Goal: Transaction & Acquisition: Purchase product/service

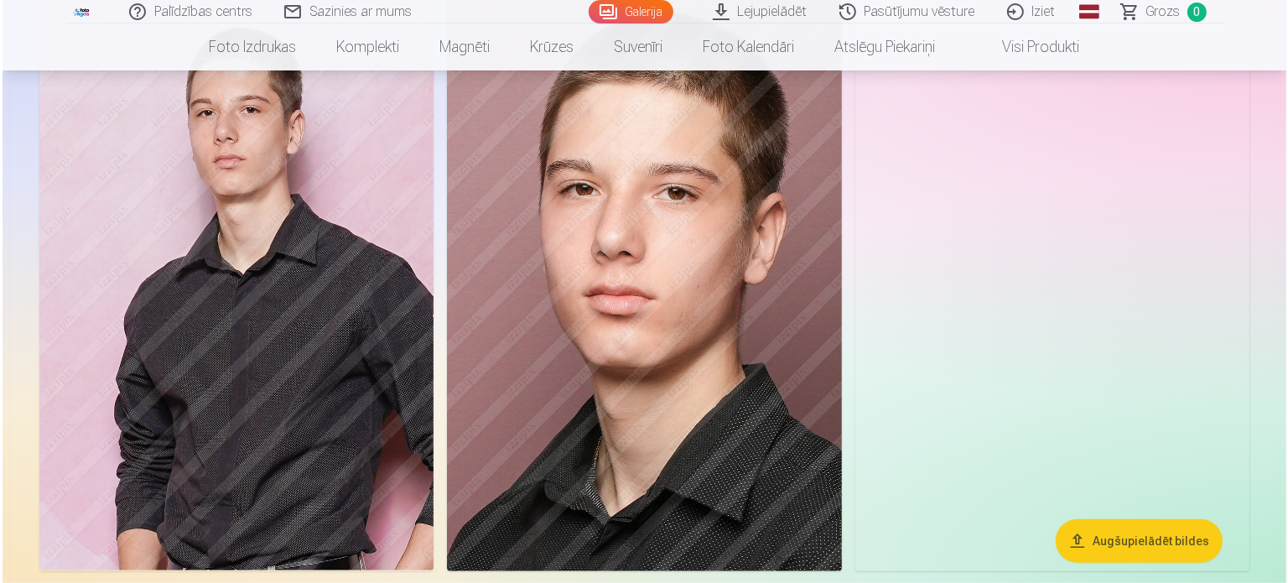
scroll to position [1174, 0]
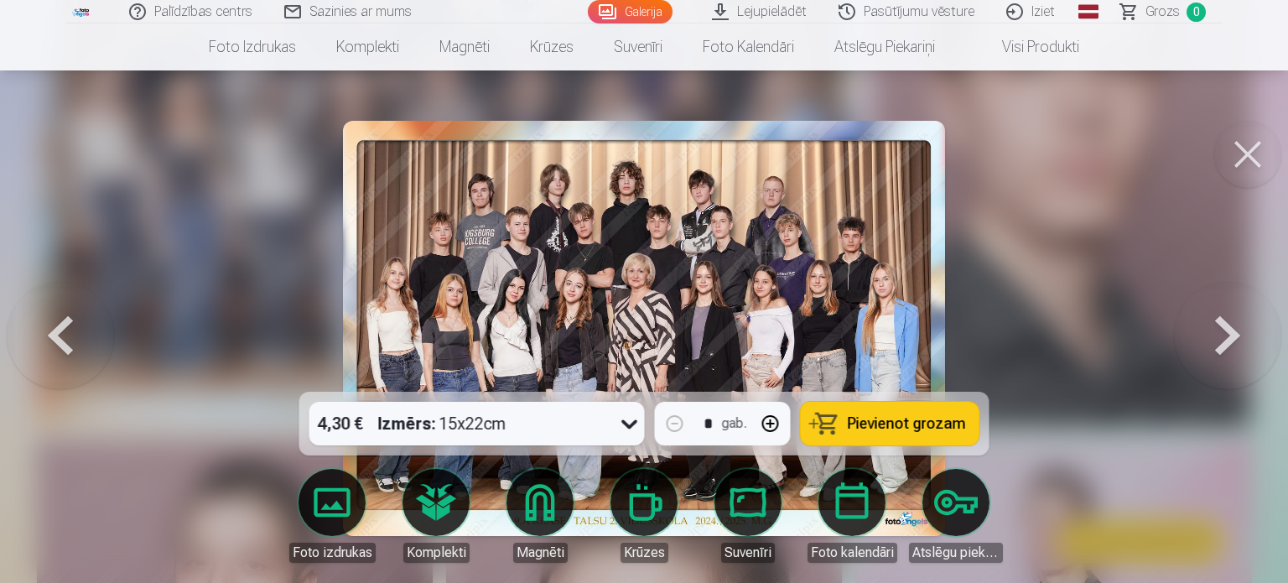
click at [632, 425] on icon at bounding box center [629, 423] width 27 height 27
click at [911, 423] on span "Pievienot grozam" at bounding box center [907, 423] width 118 height 15
click at [1239, 154] on button at bounding box center [1247, 154] width 67 height 67
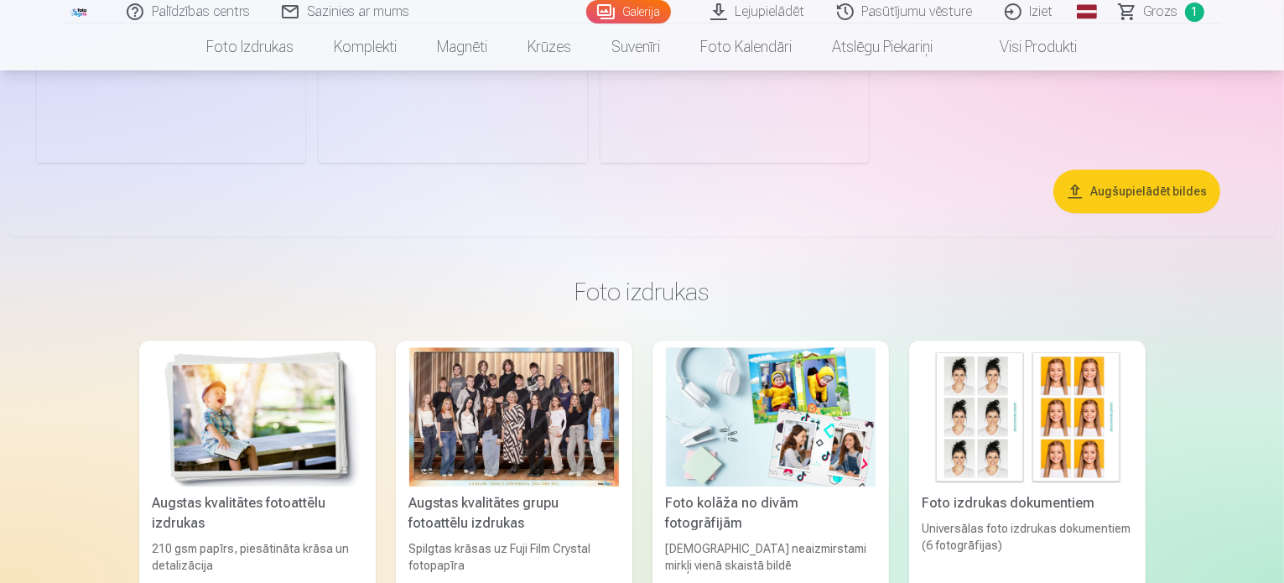
scroll to position [4441, 0]
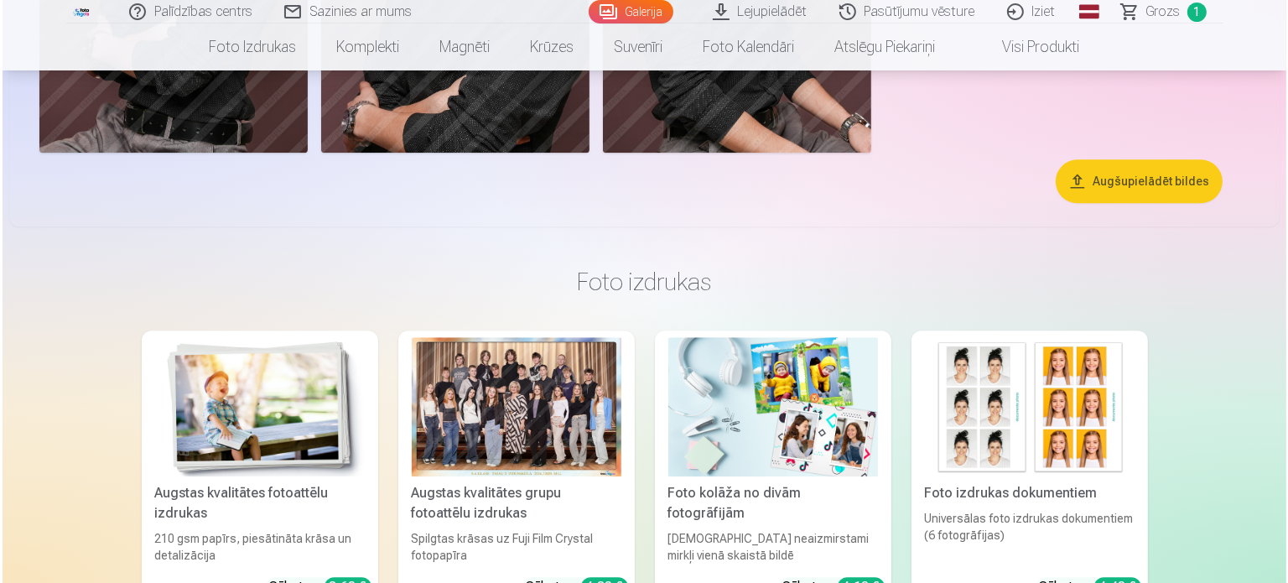
scroll to position [4453, 0]
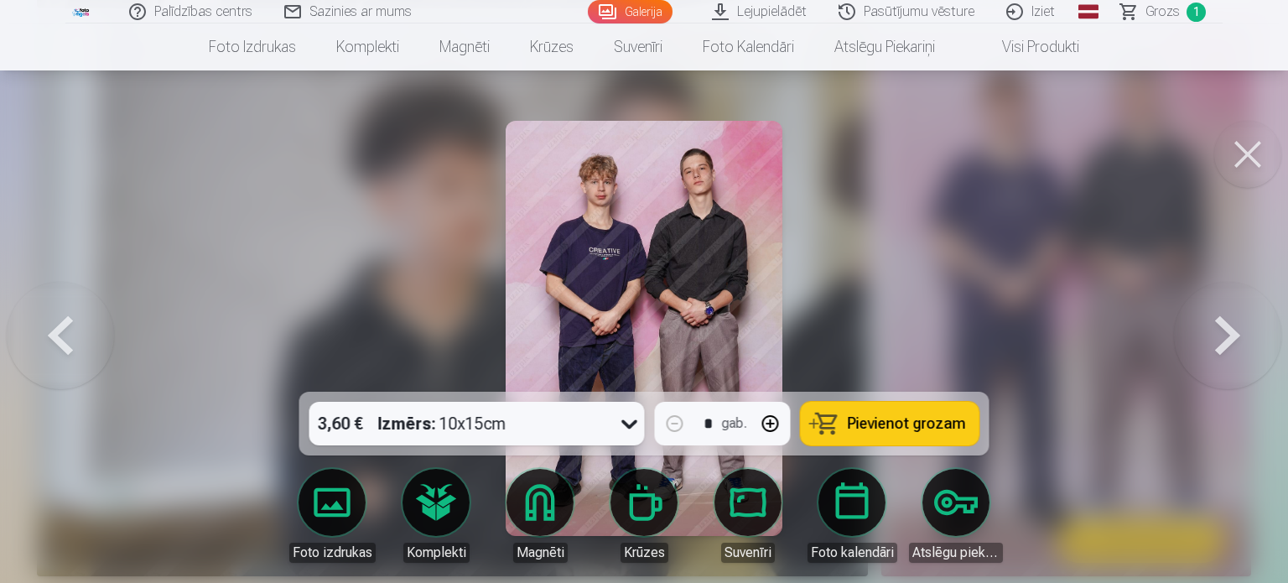
click at [901, 423] on span "Pievienot grozam" at bounding box center [907, 423] width 118 height 15
click at [1249, 150] on button at bounding box center [1247, 154] width 67 height 67
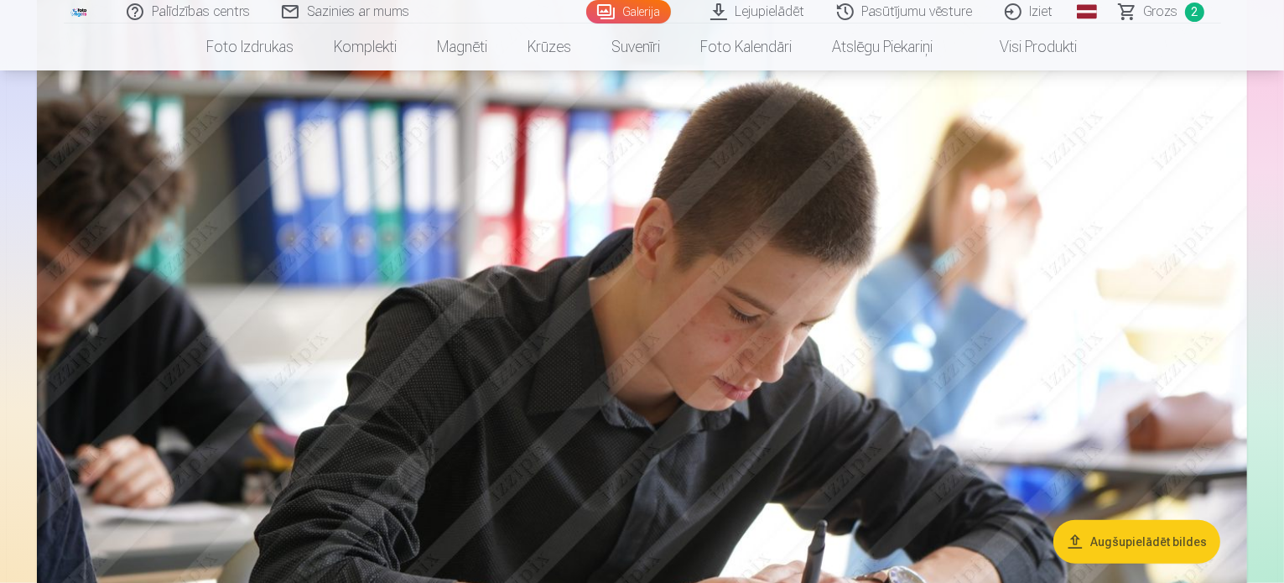
scroll to position [1590, 0]
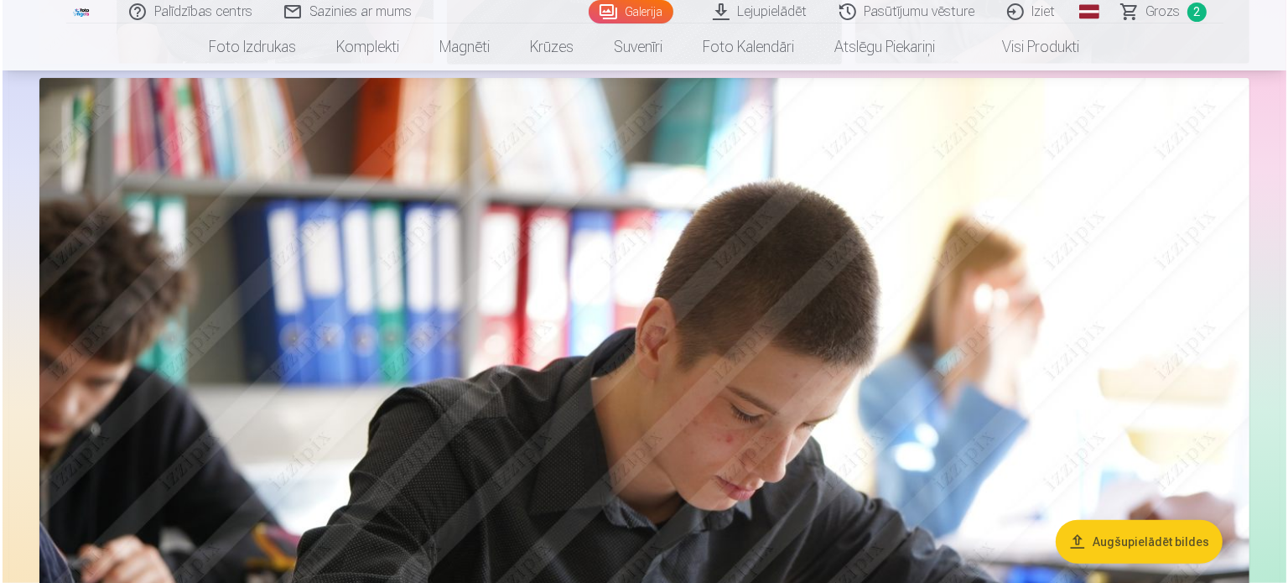
scroll to position [1593, 0]
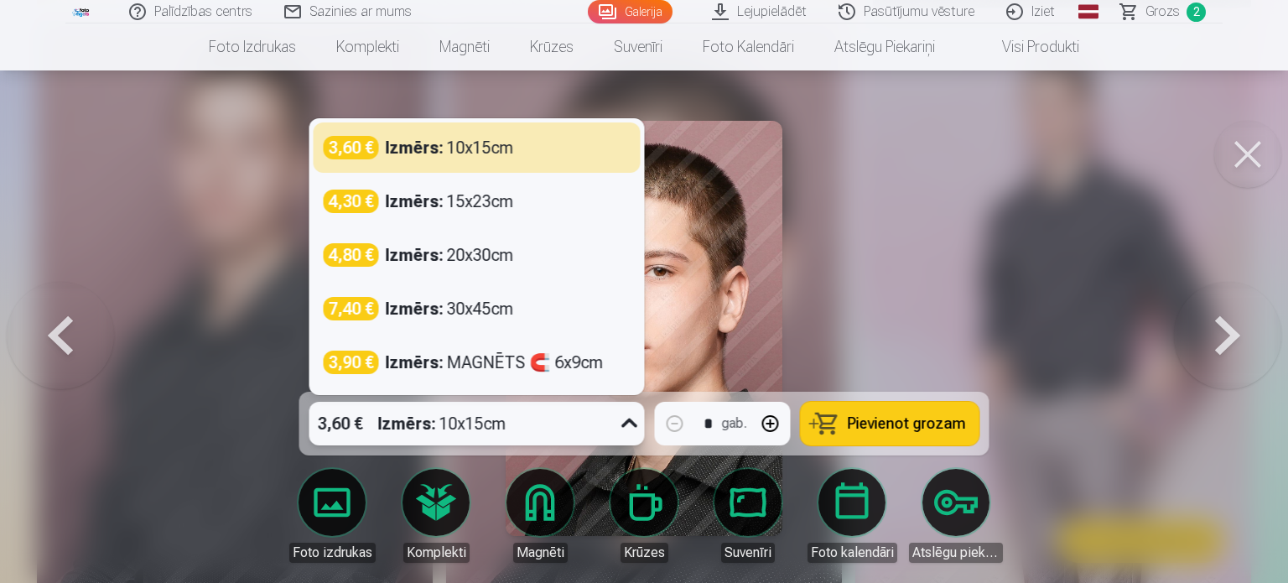
click at [627, 421] on icon at bounding box center [629, 423] width 27 height 27
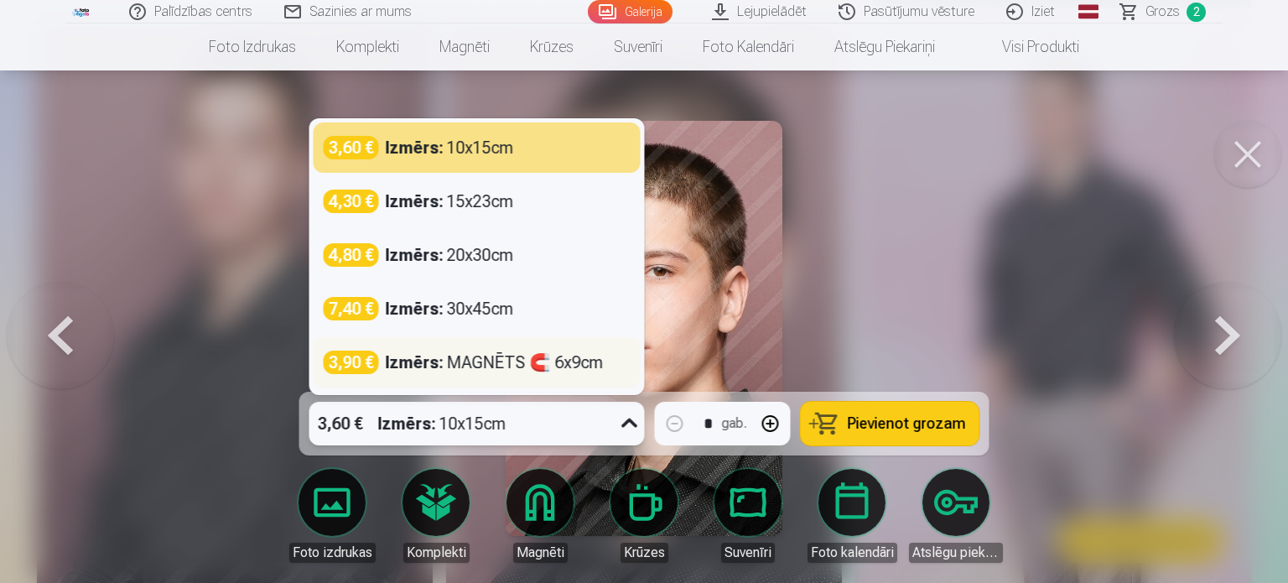
click at [580, 366] on div "Izmērs : MAGNĒTS 🧲 6x9cm" at bounding box center [495, 362] width 218 height 23
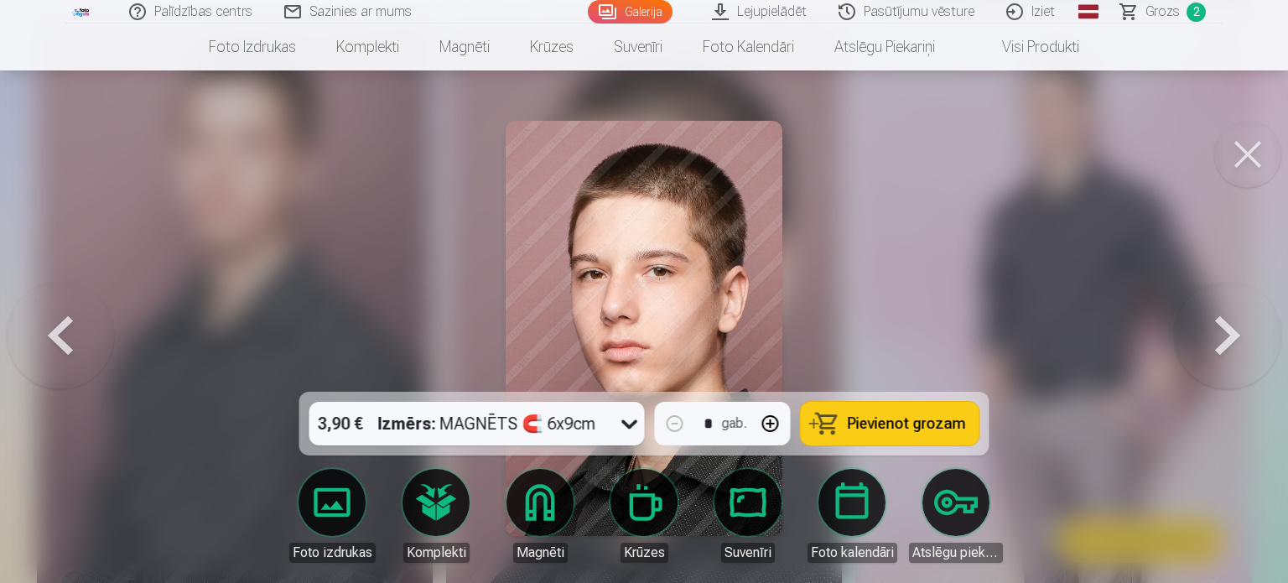
click at [1244, 154] on button at bounding box center [1247, 154] width 67 height 67
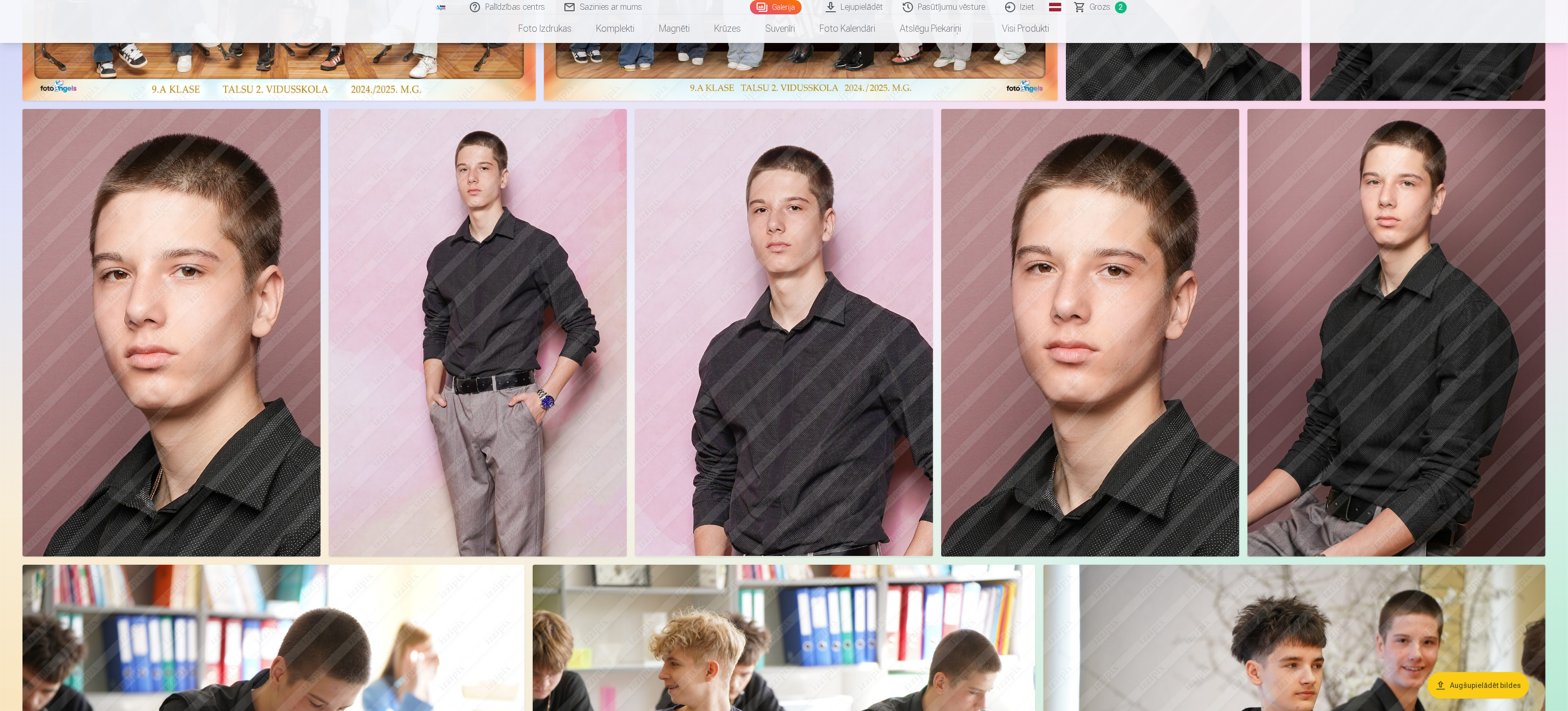
scroll to position [401, 0]
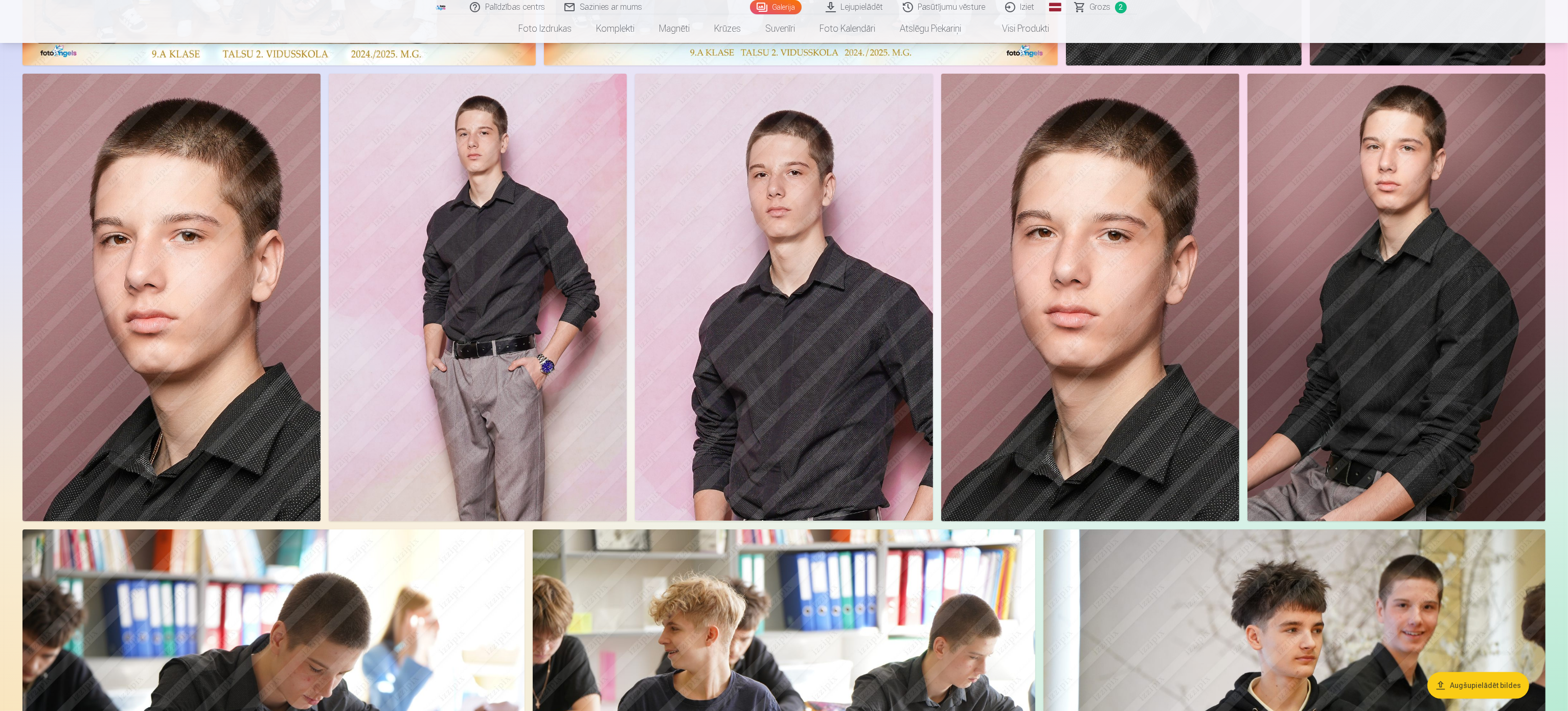
click at [742, 334] on img at bounding box center [783, 297] width 298 height 447
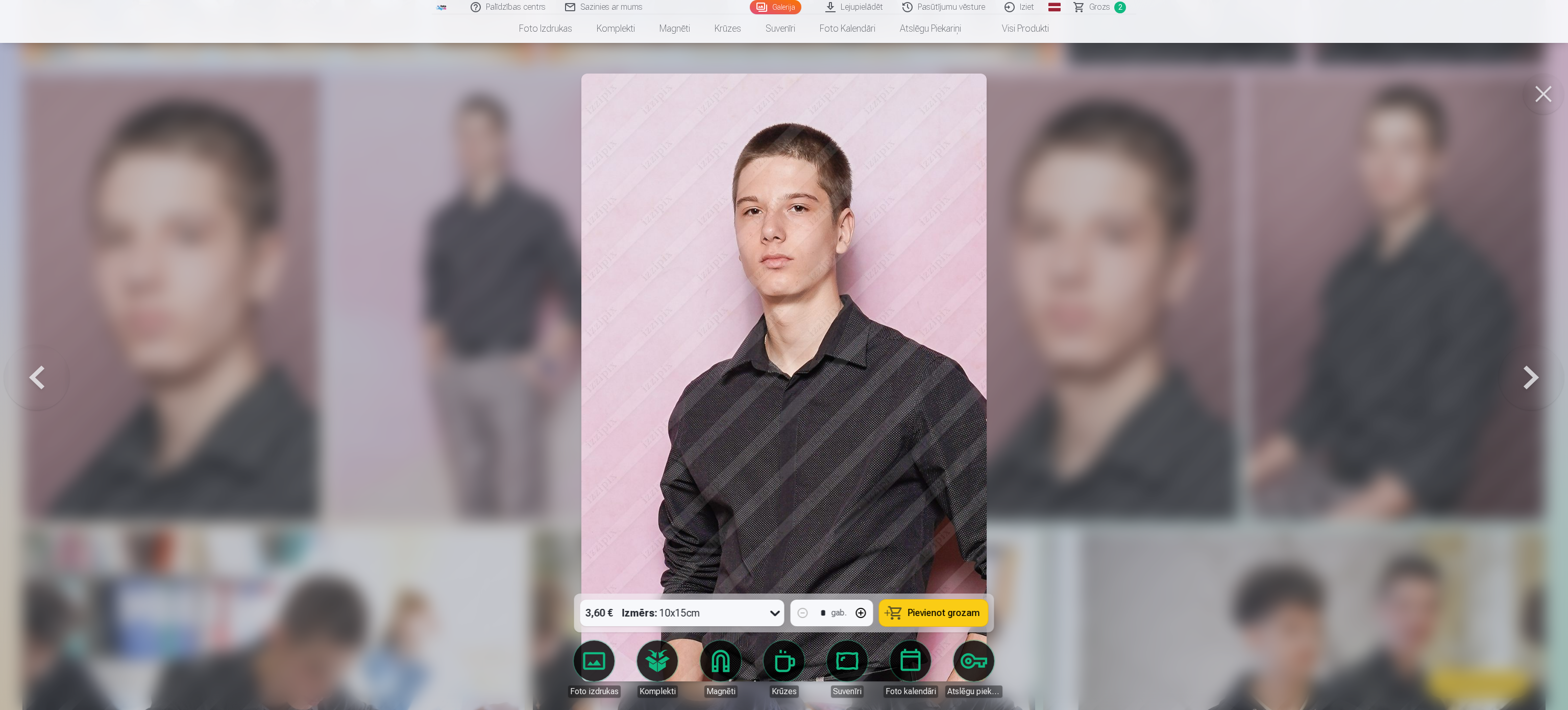
click at [758, 354] on div "3,60 € Izmērs : 10x15cm" at bounding box center [673, 613] width 185 height 27
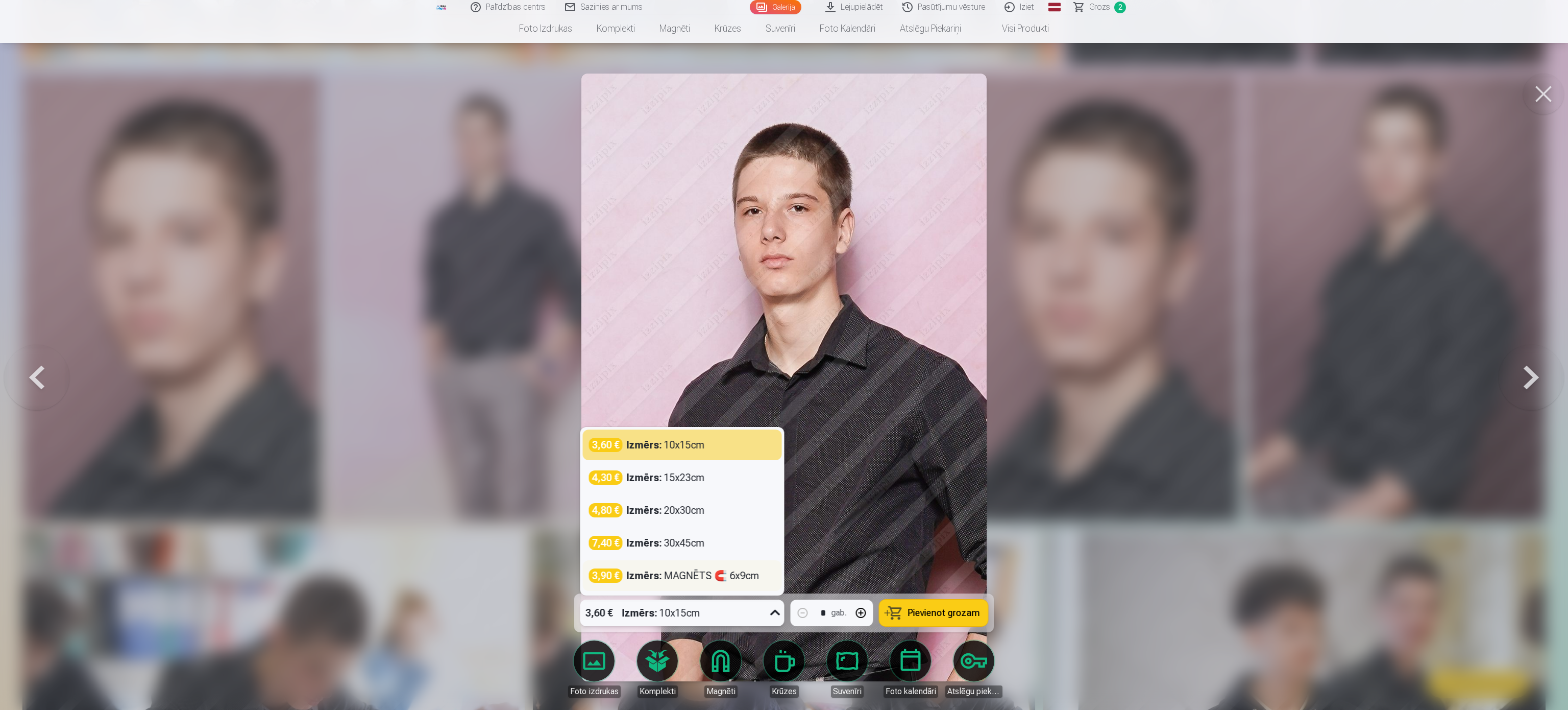
click at [687, 354] on div "Izmērs : MAGNĒTS 🧲 6x9cm" at bounding box center [693, 575] width 133 height 14
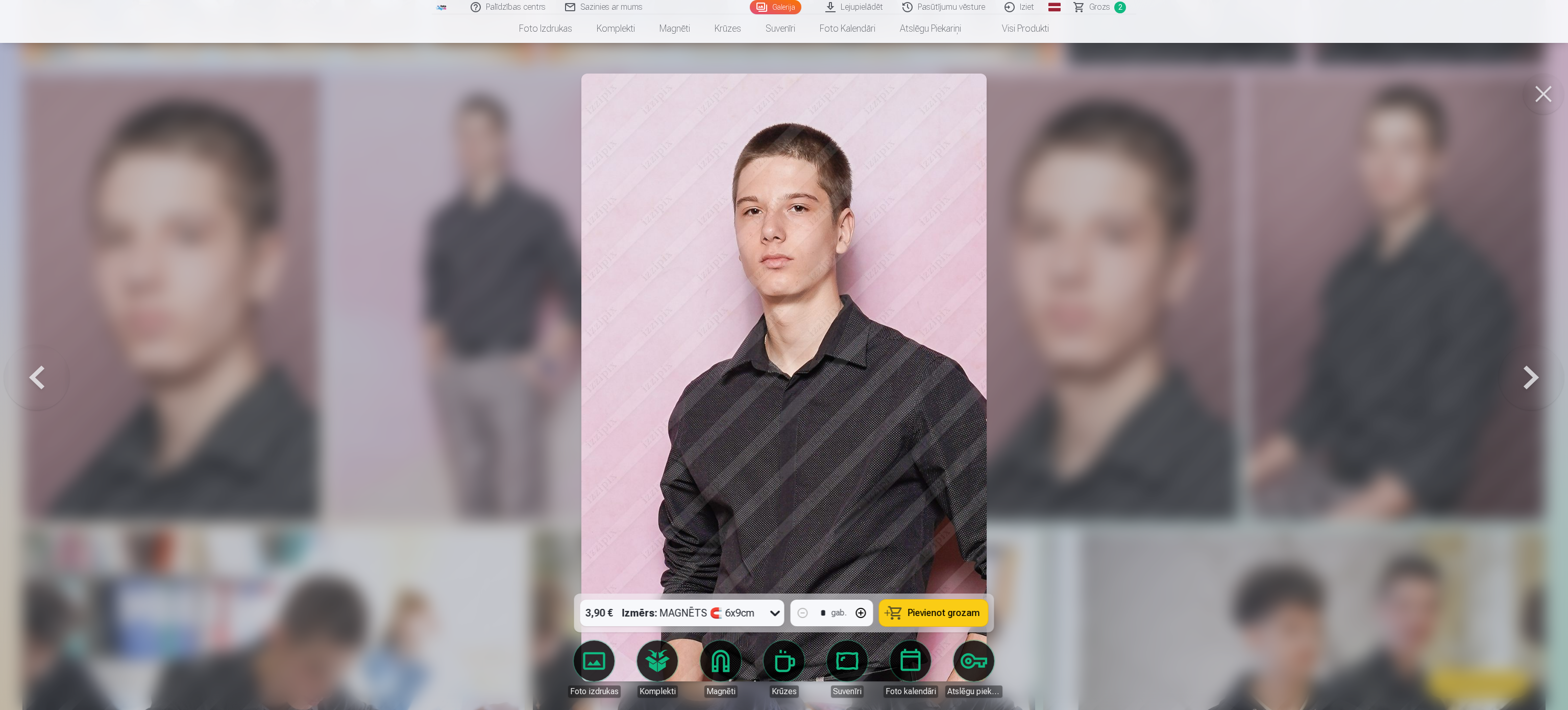
click at [781, 354] on span "Pievienot grozam" at bounding box center [944, 613] width 72 height 9
click at [781, 85] on button at bounding box center [1543, 94] width 41 height 41
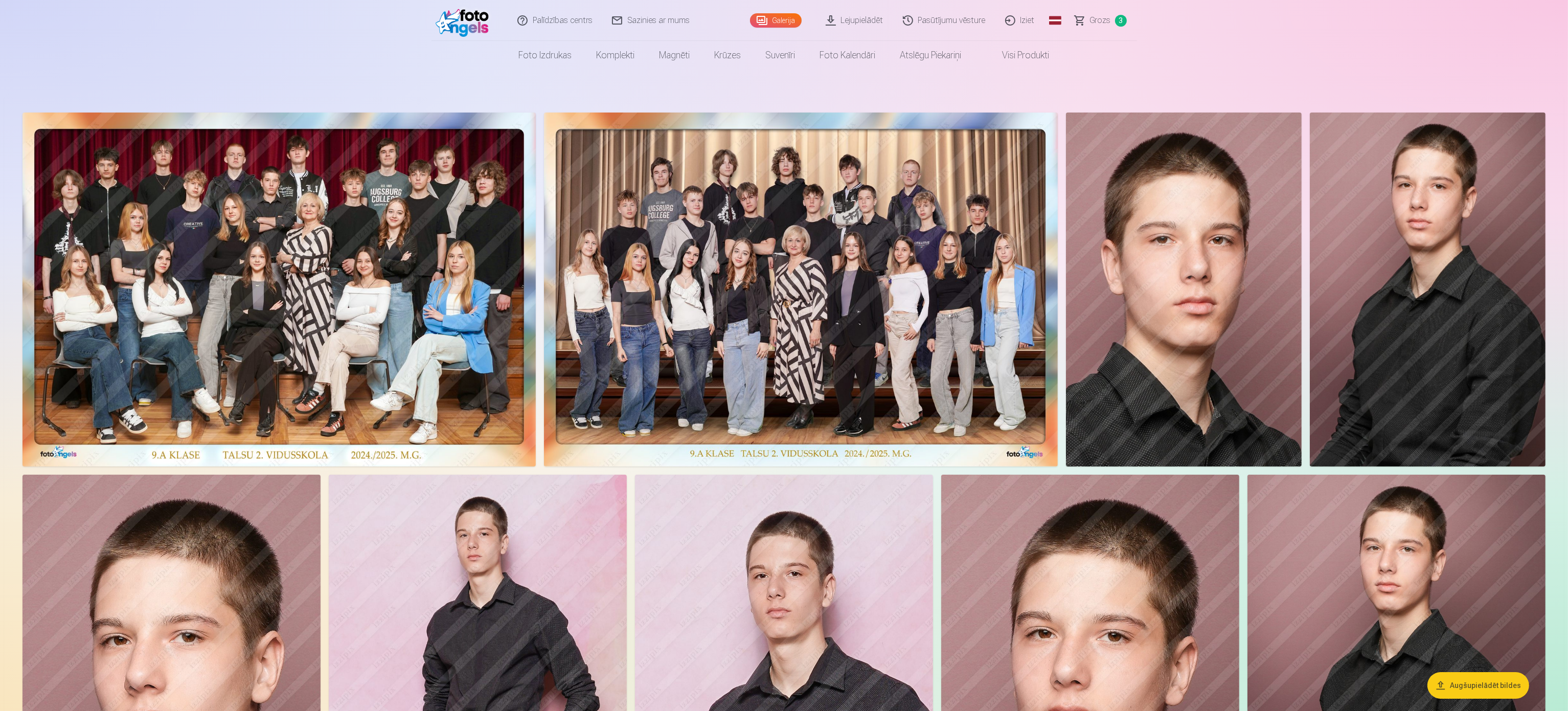
click at [302, 253] on img at bounding box center [279, 289] width 513 height 354
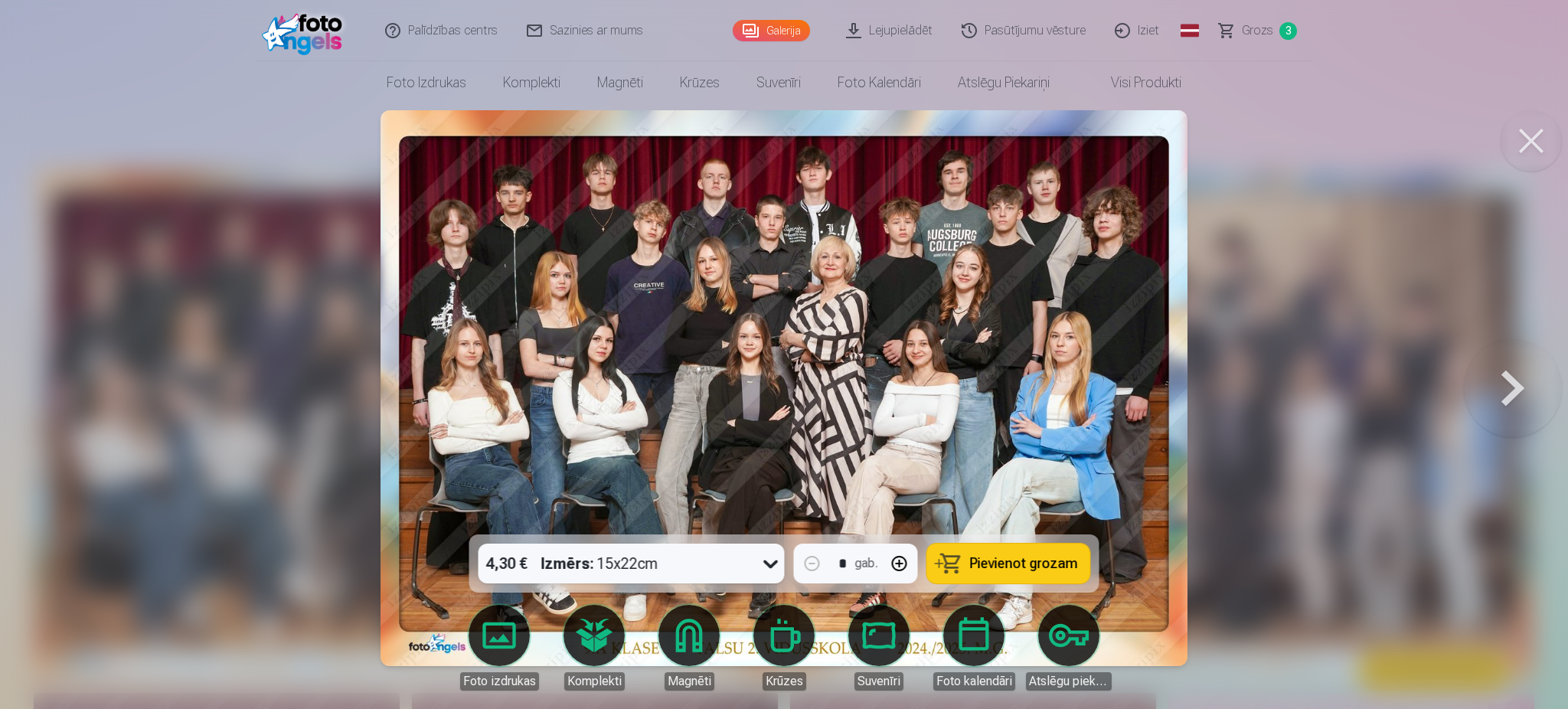
drag, startPoint x: 1538, startPoint y: 132, endPoint x: 1509, endPoint y: 136, distance: 29.3
click at [1172, 132] on button at bounding box center [1531, 141] width 61 height 61
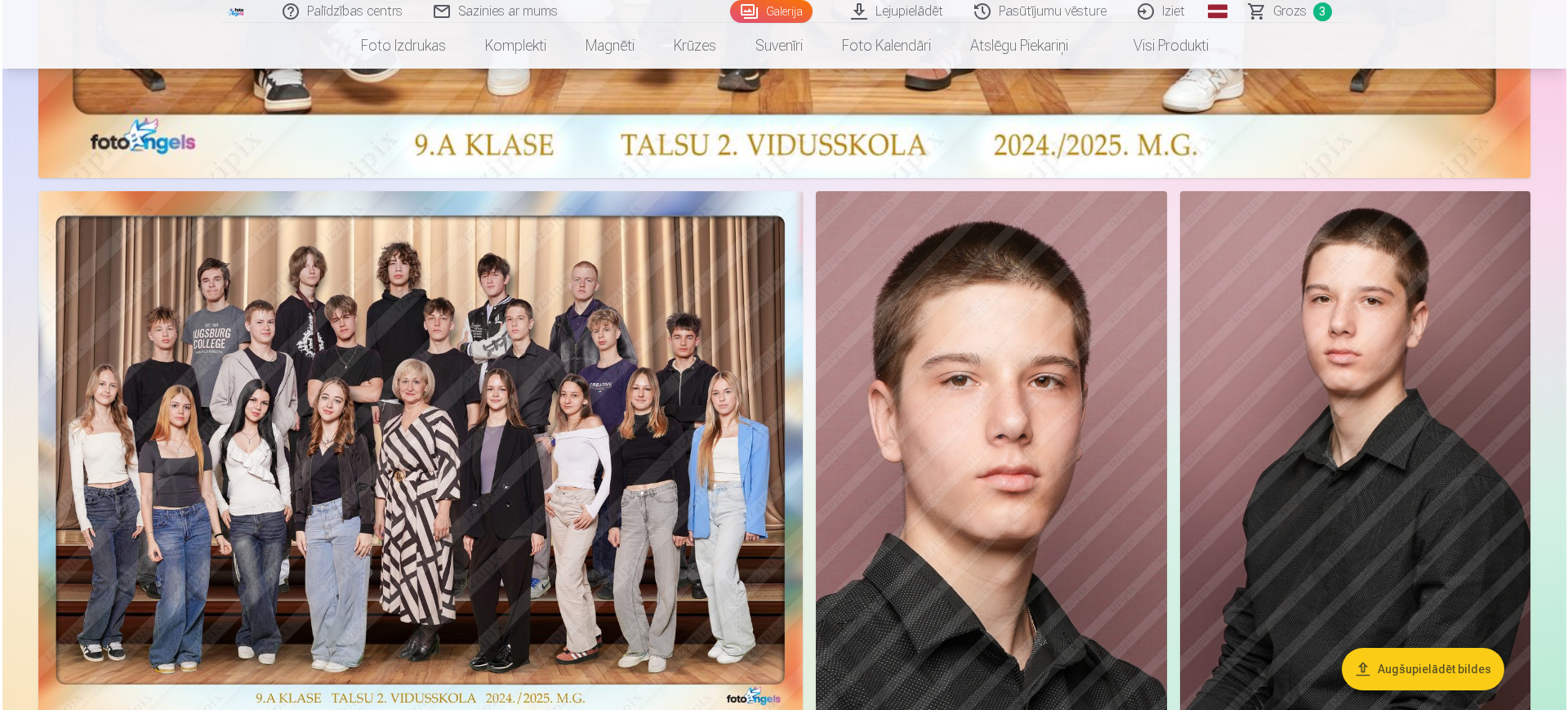
scroll to position [1101, 0]
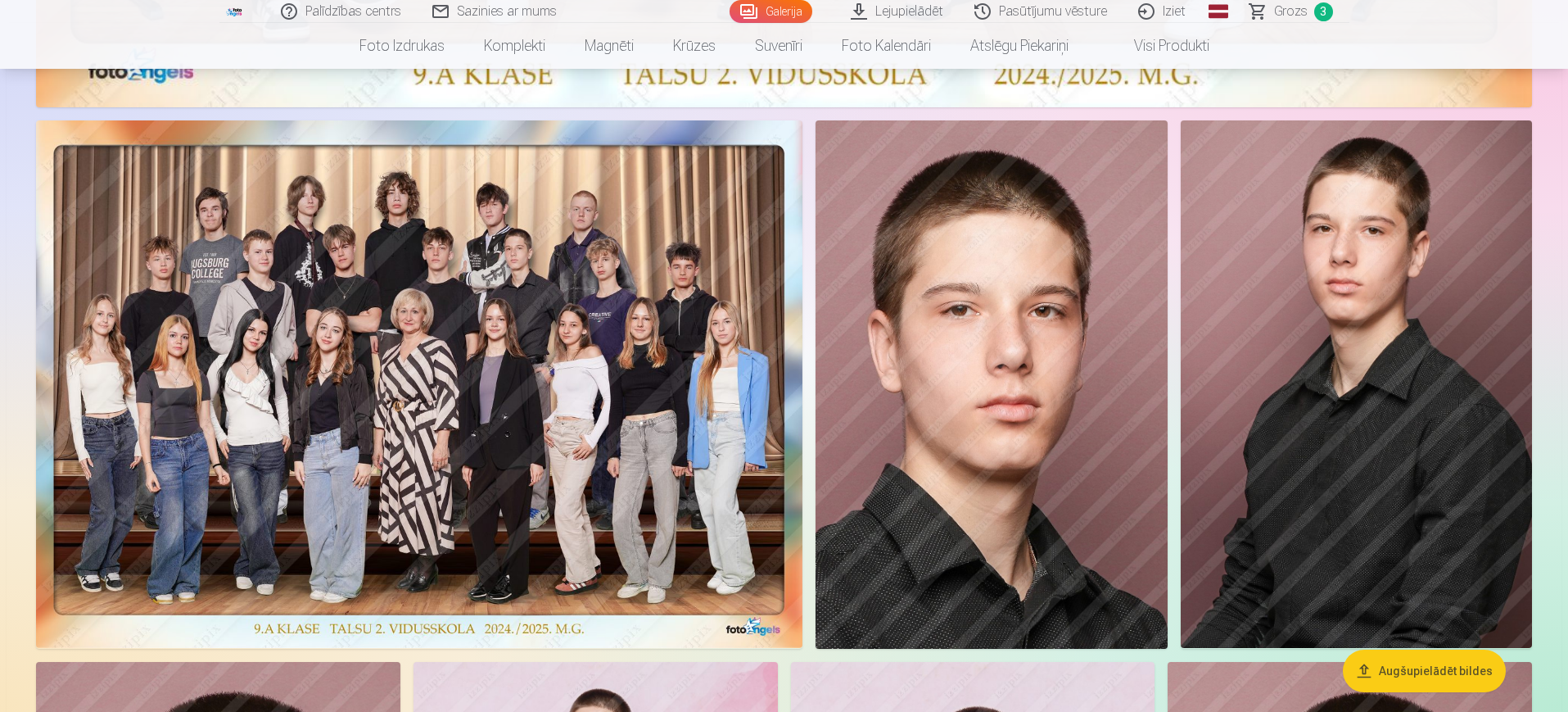
click at [365, 281] on img at bounding box center [419, 384] width 766 height 527
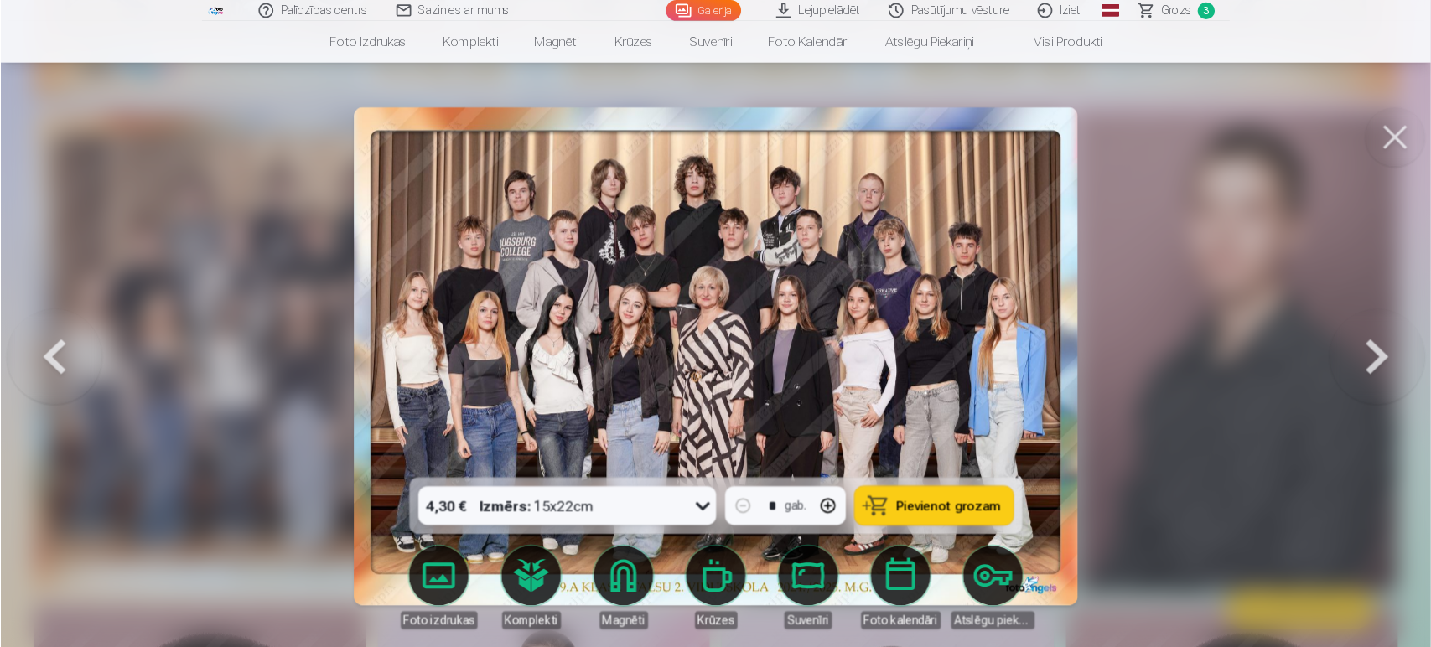
scroll to position [1129, 0]
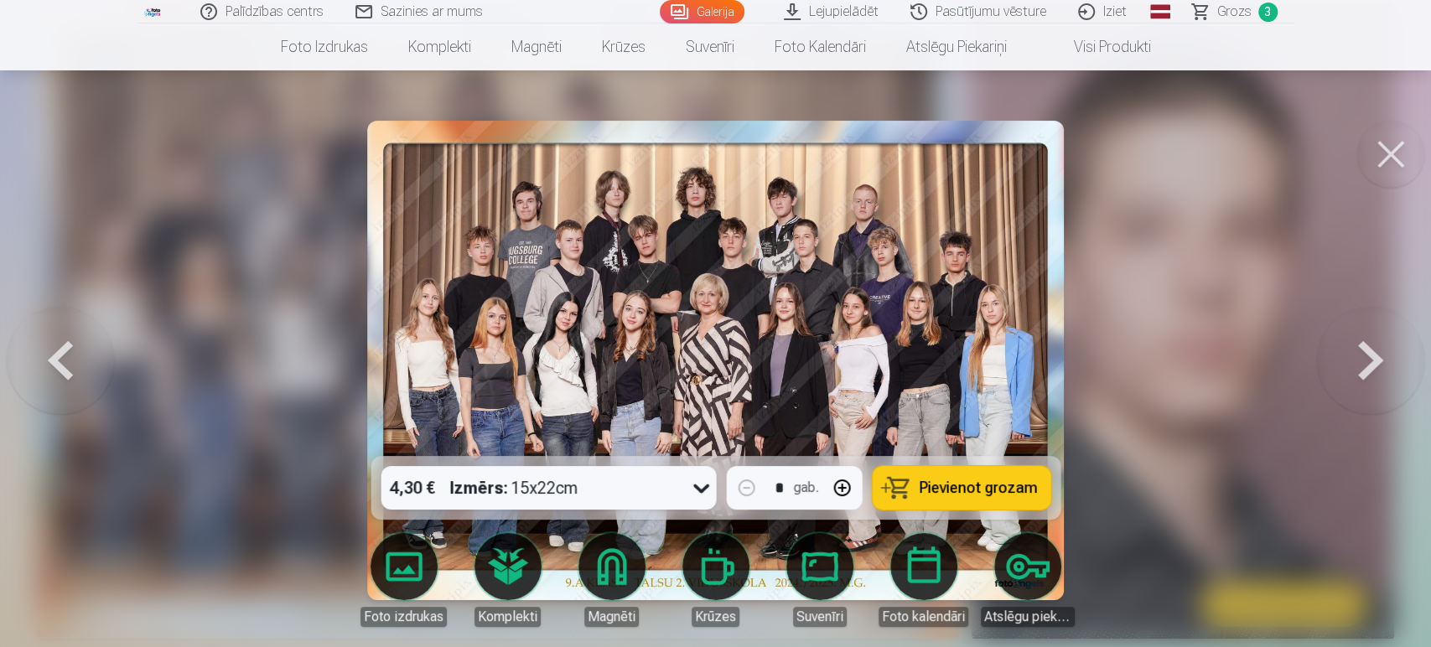
click at [1283, 153] on button at bounding box center [1391, 154] width 67 height 67
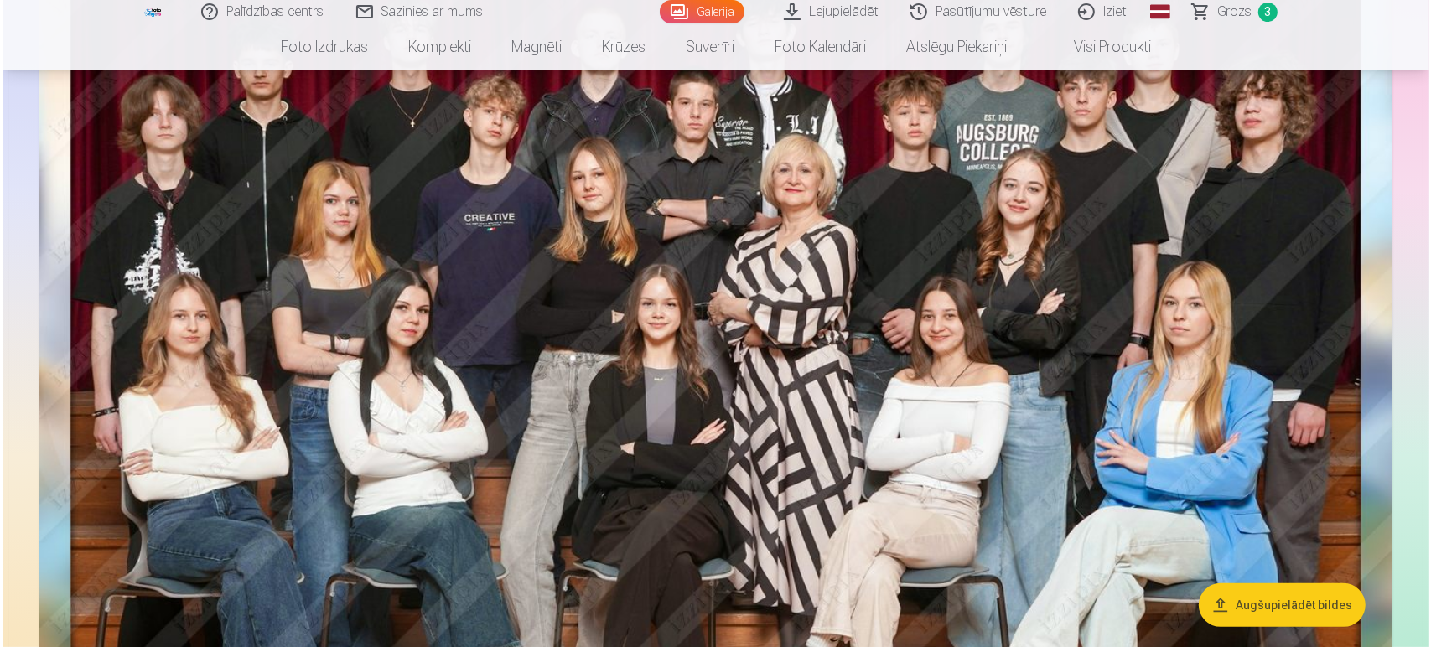
scroll to position [288, 0]
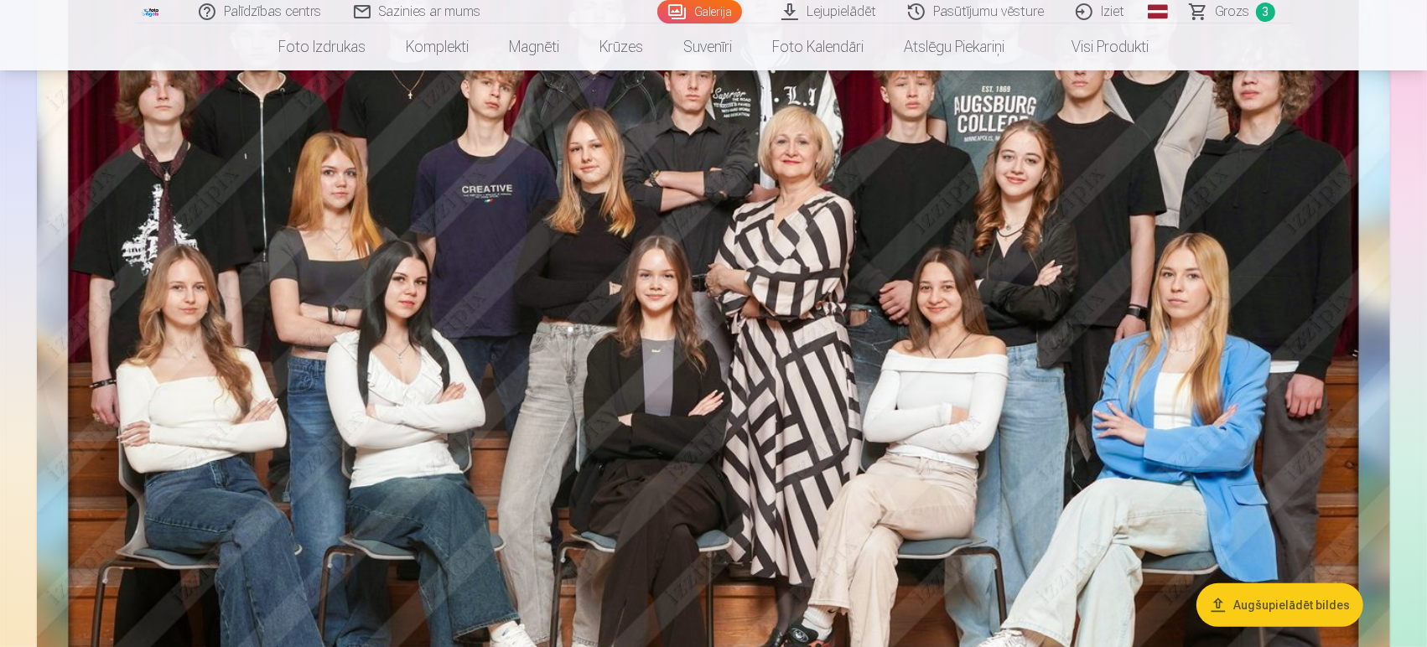
click at [828, 306] on img at bounding box center [713, 362] width 1353 height 932
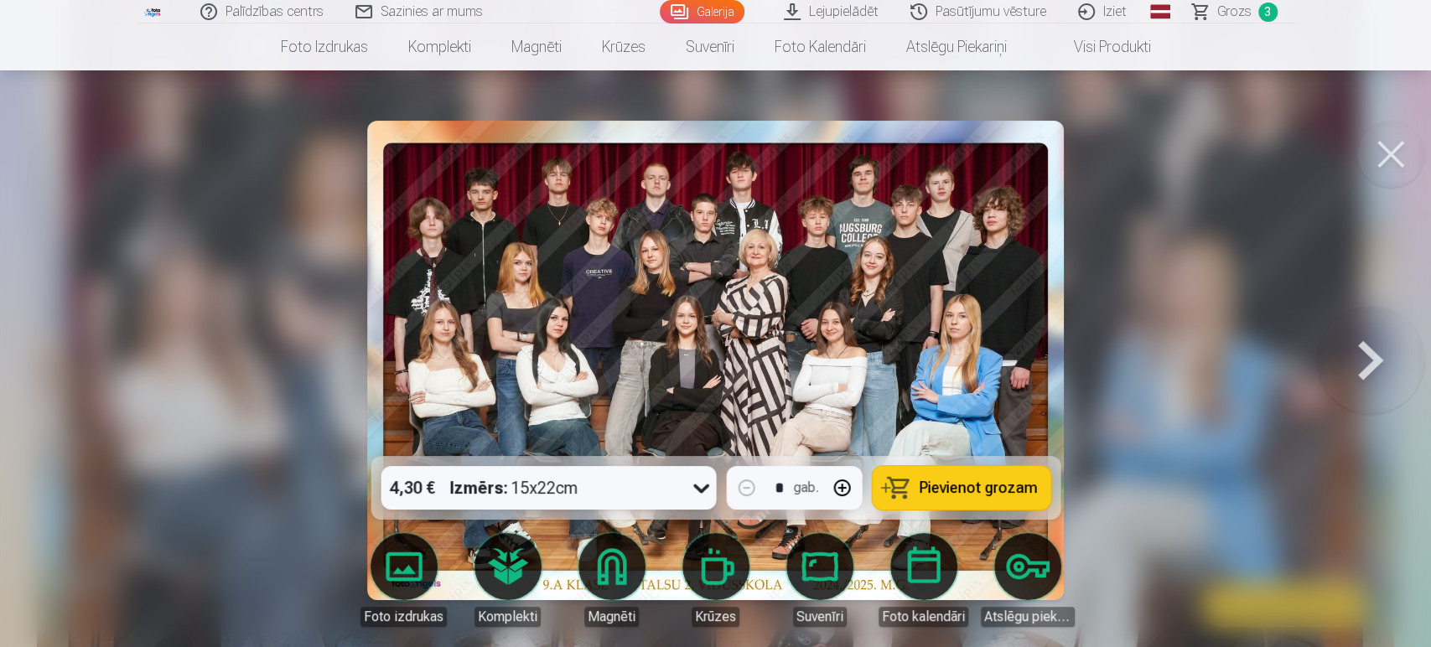
click at [938, 485] on span "Pievienot grozam" at bounding box center [978, 487] width 118 height 15
click at [1234, 9] on span "Grozs" at bounding box center [1235, 12] width 34 height 20
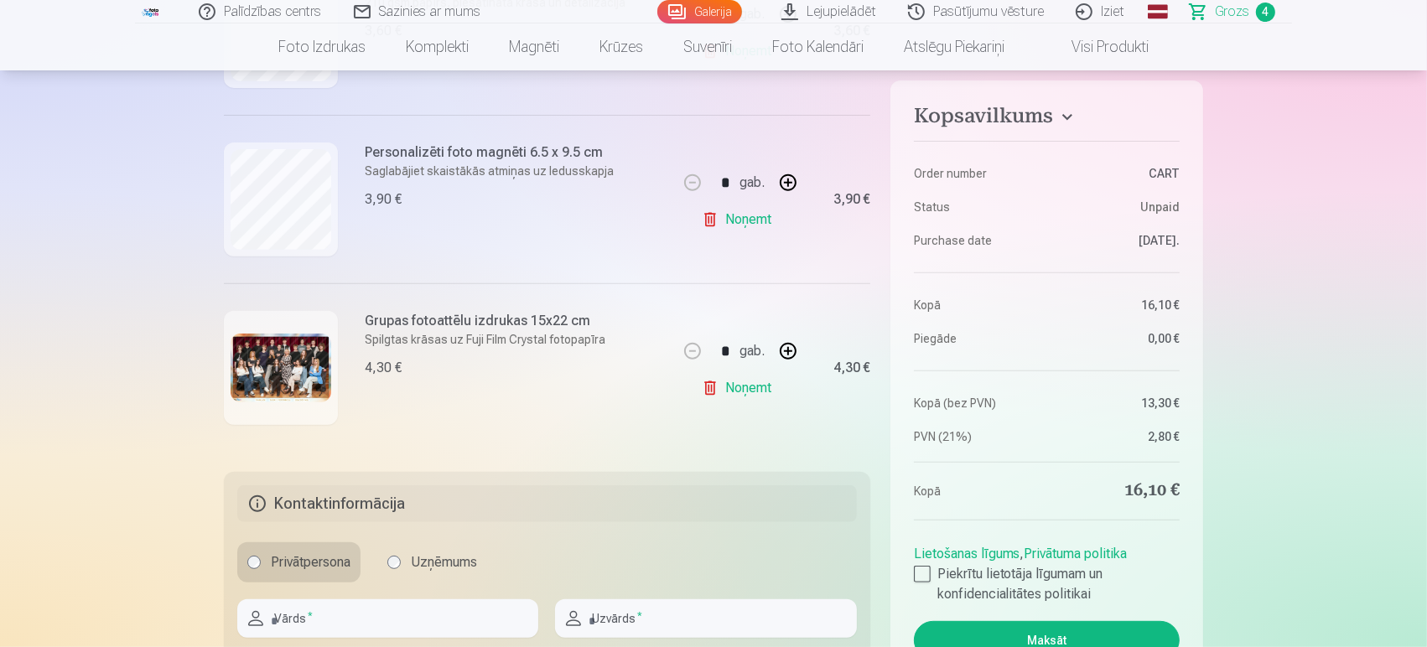
scroll to position [186, 0]
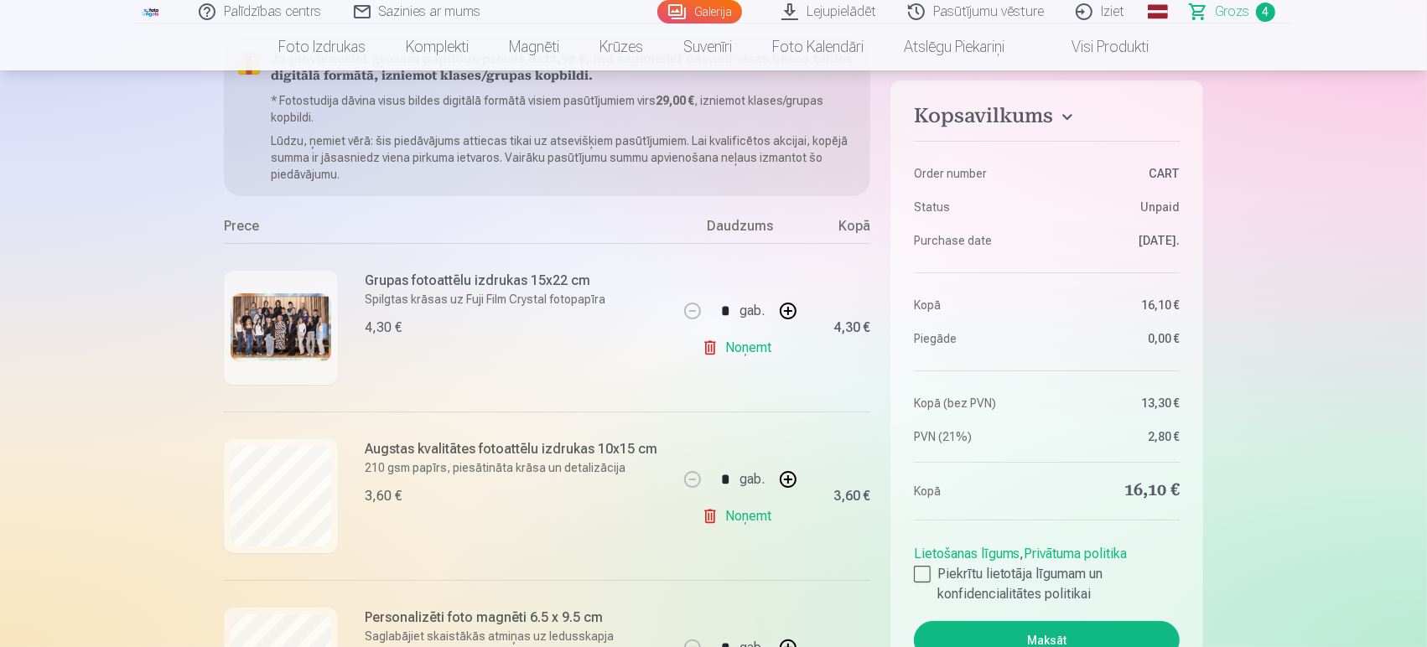
click at [724, 345] on link "Noņemt" at bounding box center [740, 348] width 76 height 34
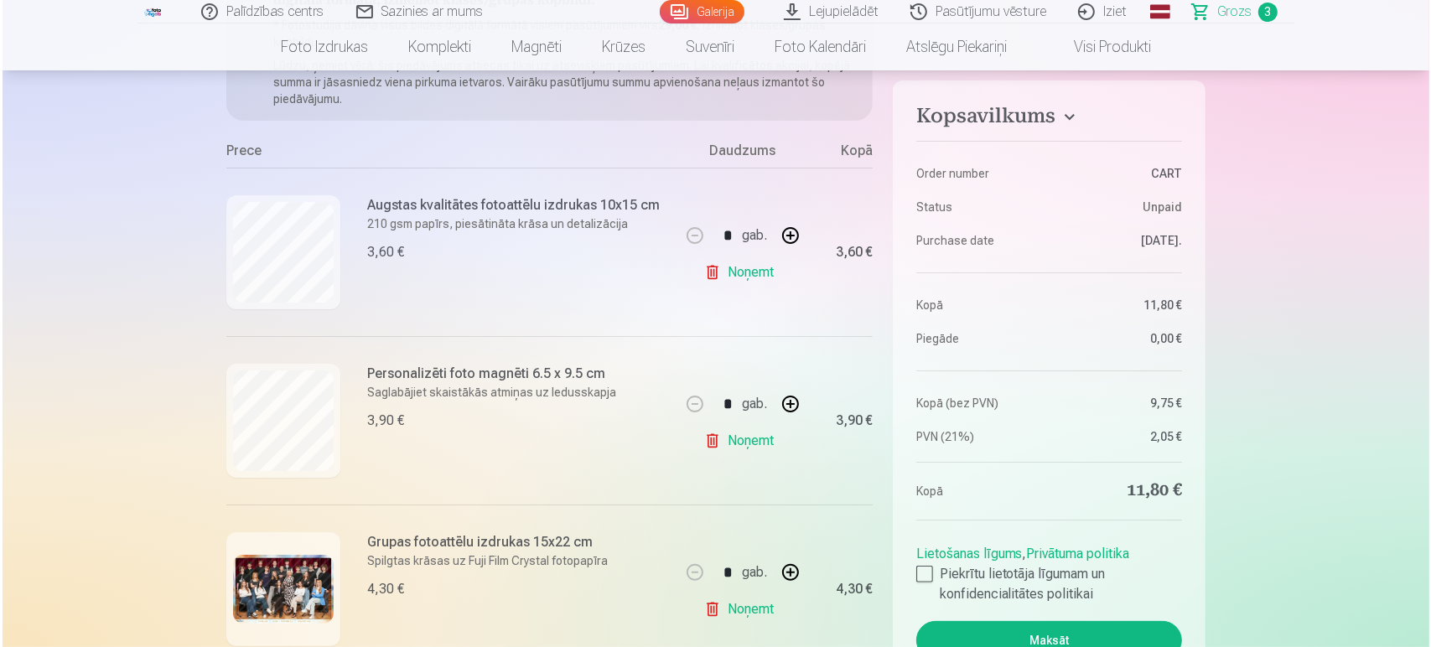
scroll to position [558, 0]
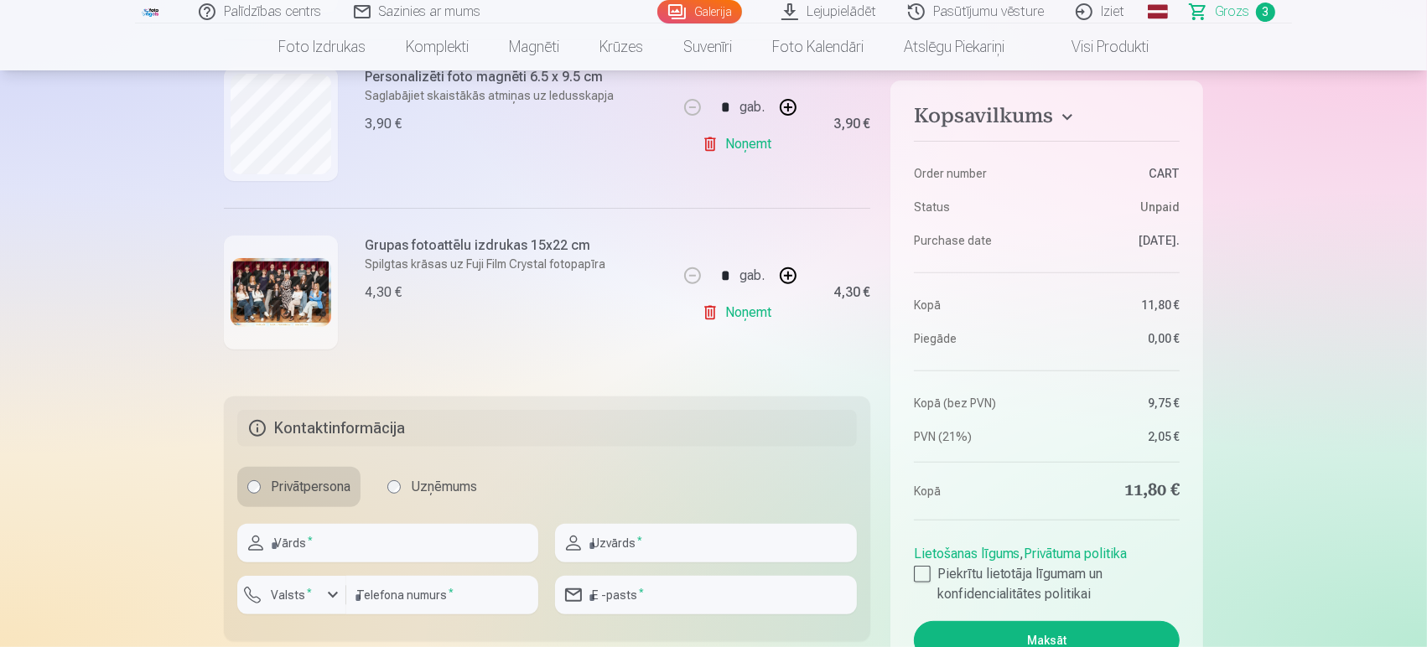
click at [261, 283] on img at bounding box center [281, 293] width 101 height 70
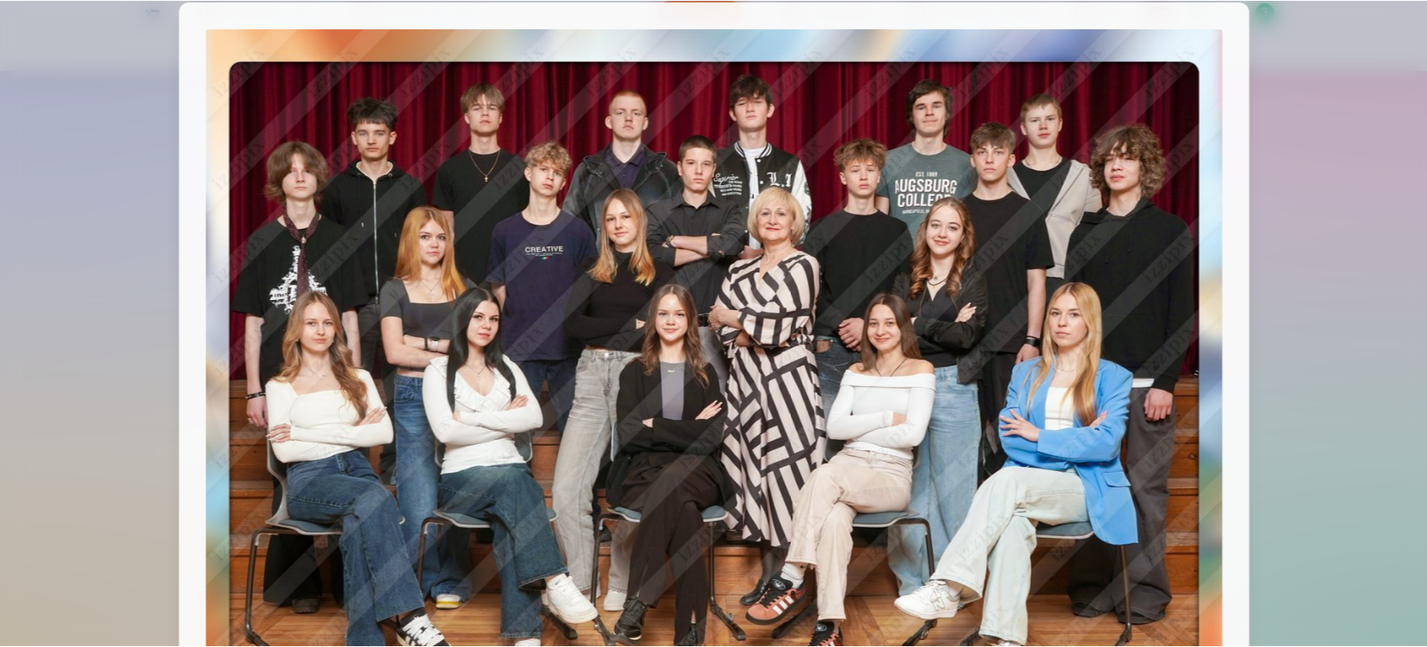
scroll to position [0, 0]
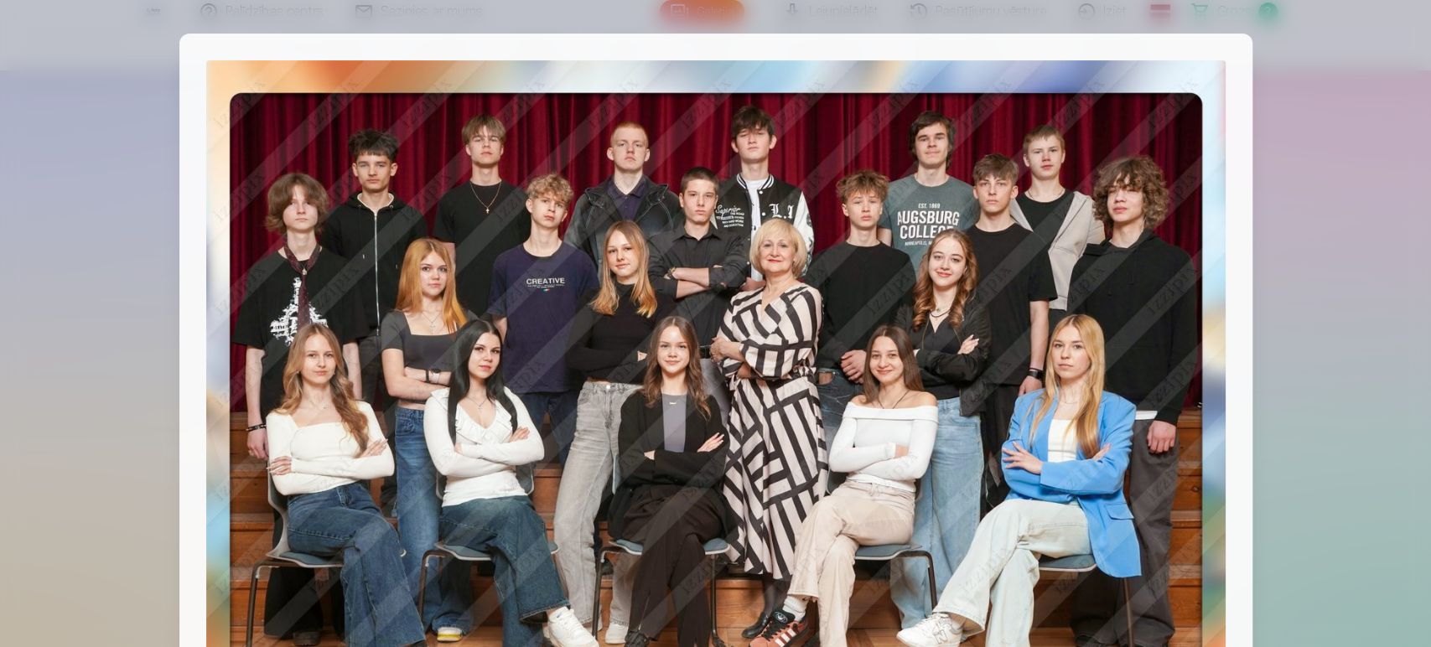
click at [107, 242] on div at bounding box center [715, 323] width 1431 height 647
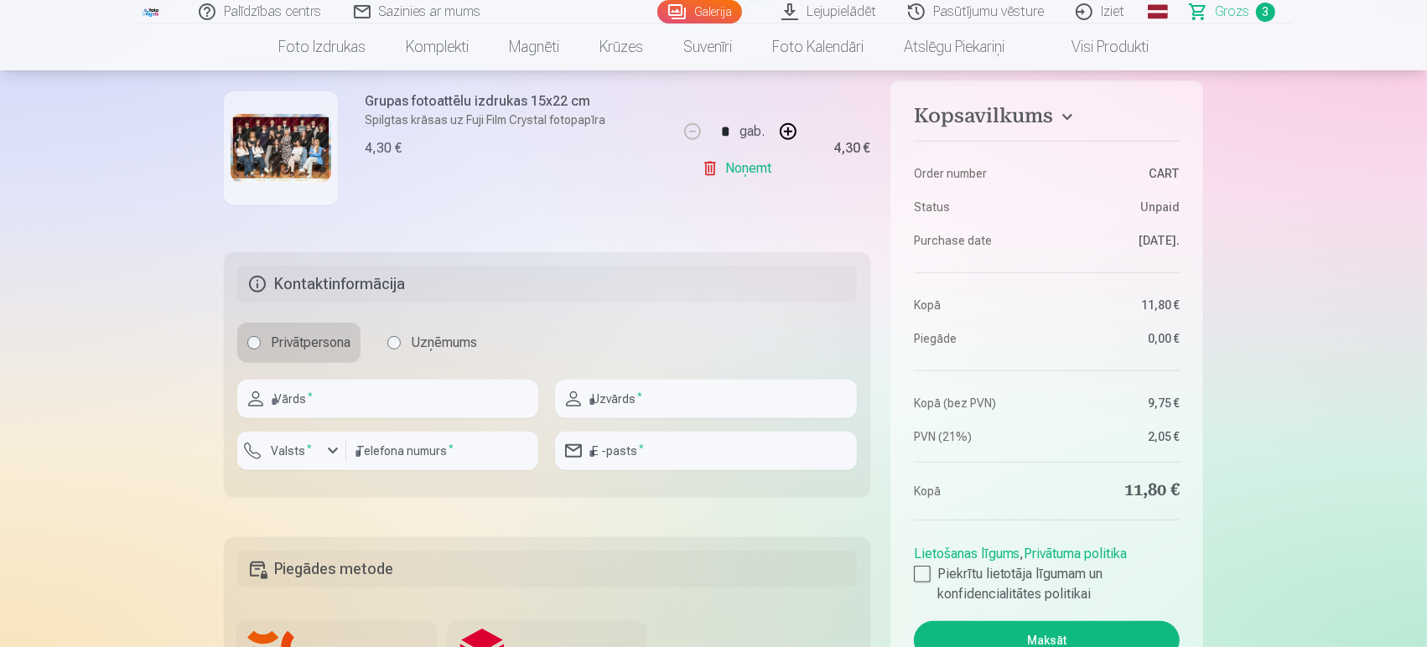
scroll to position [745, 0]
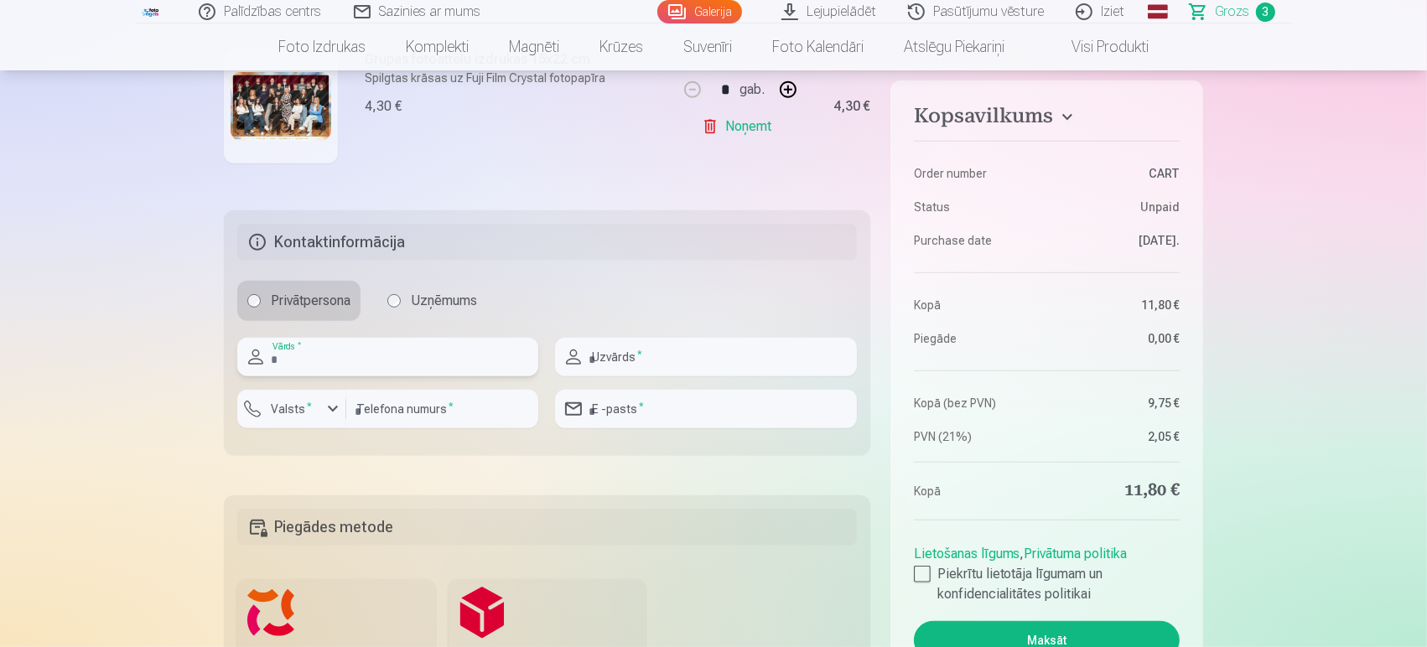
click at [392, 361] on input "text" at bounding box center [387, 357] width 301 height 39
type input "*****"
type input "******"
type input "********"
type input "**********"
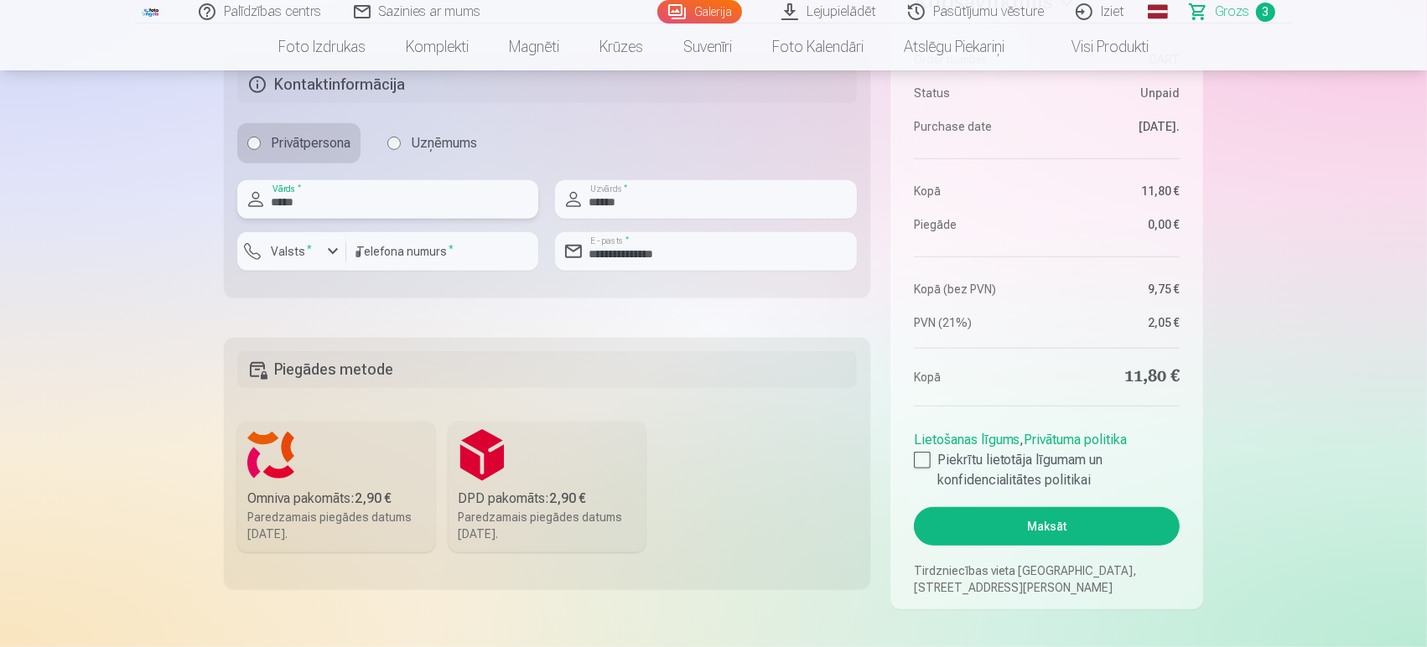
scroll to position [932, 0]
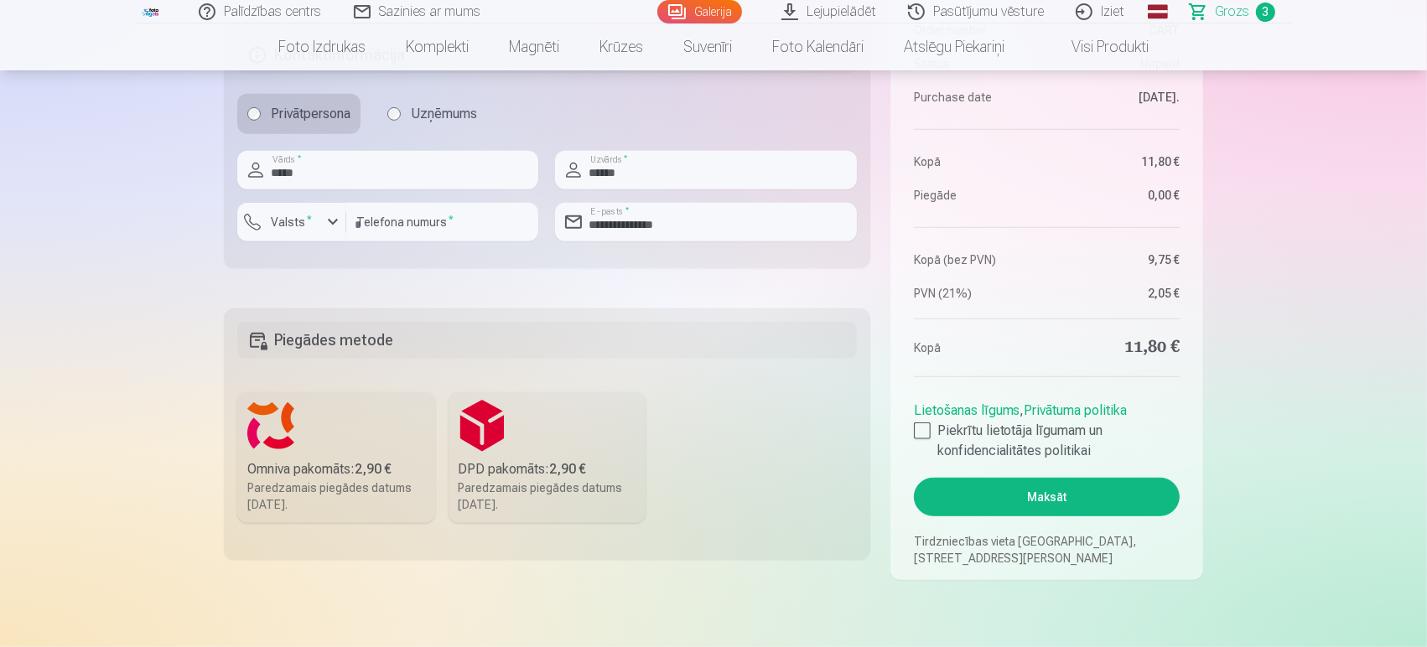
click at [314, 456] on label "Omniva pakomāts : 2,90 € Paredzamais piegādes datums 13.09.2025." at bounding box center [336, 457] width 198 height 131
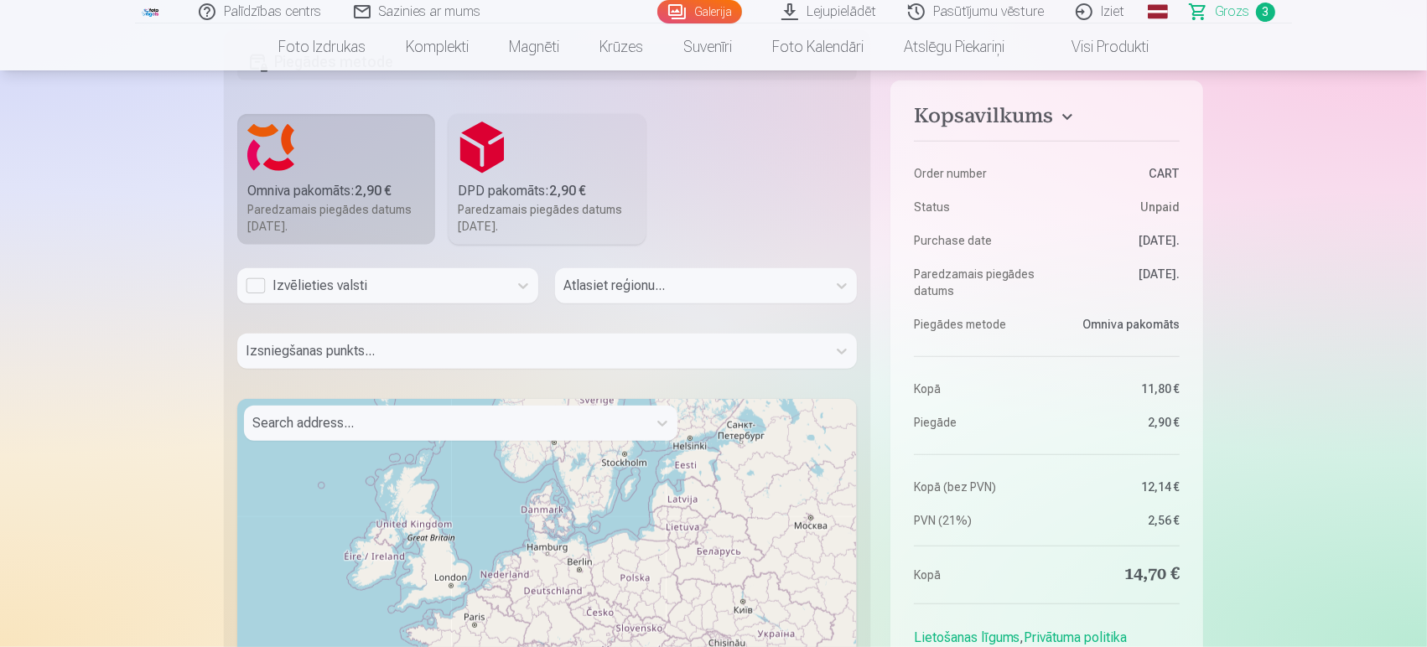
scroll to position [1211, 0]
click at [499, 147] on label "DPD pakomāts : 2,90 € Paredzamais piegādes datums 13.09.2025." at bounding box center [548, 178] width 198 height 131
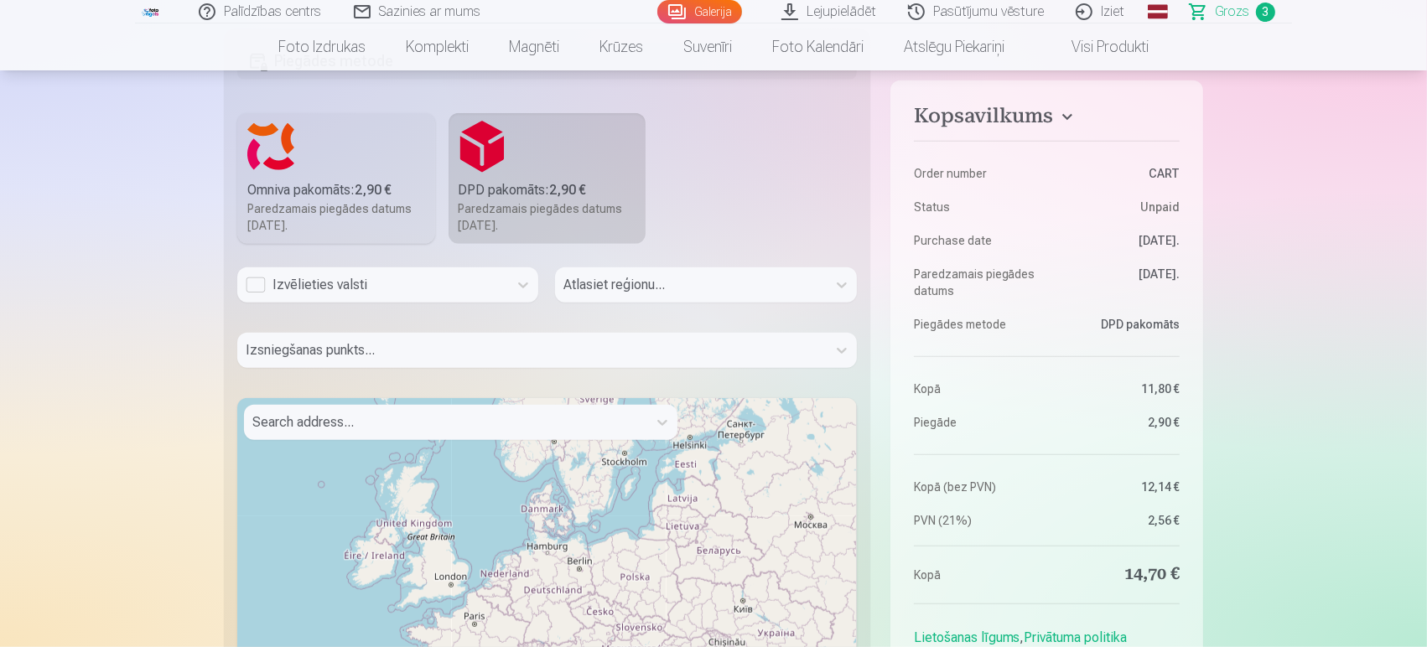
click at [349, 168] on label "Omniva pakomāts : 2,90 € Paredzamais piegādes datums 13.09.2025." at bounding box center [336, 178] width 198 height 131
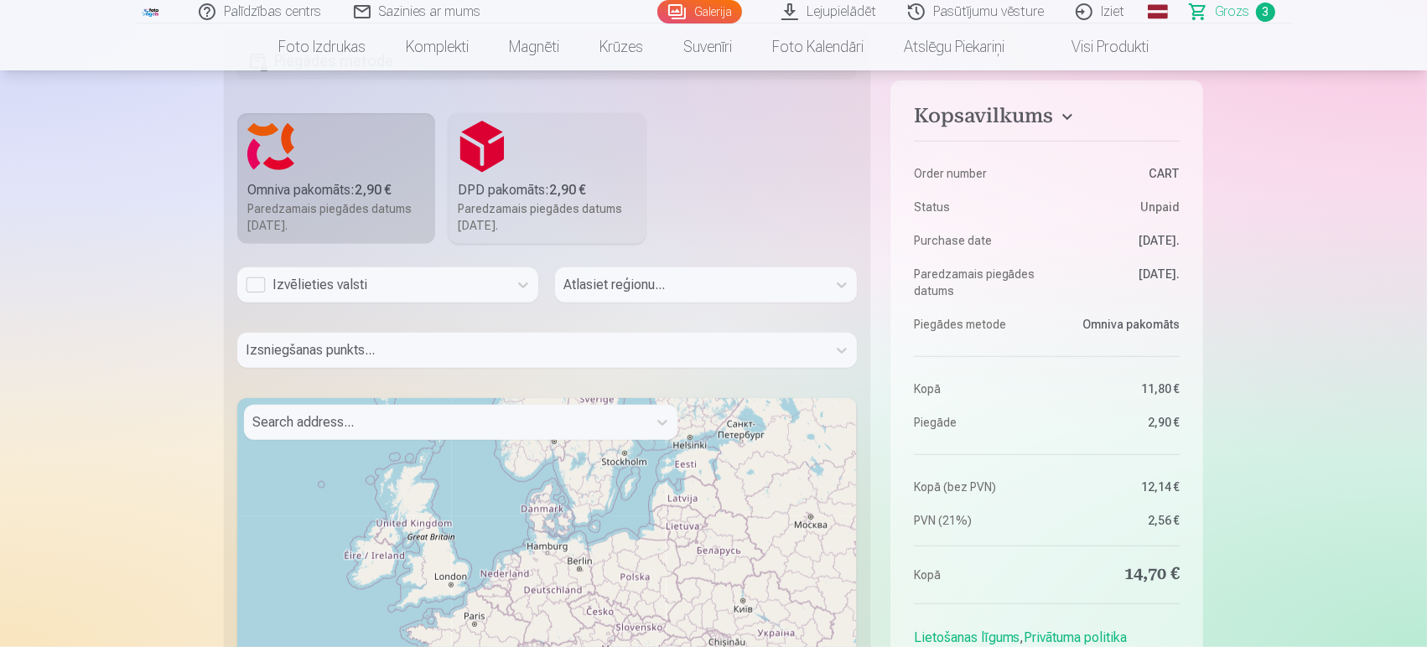
click at [379, 285] on div "Izvēlieties valsti" at bounding box center [373, 285] width 254 height 20
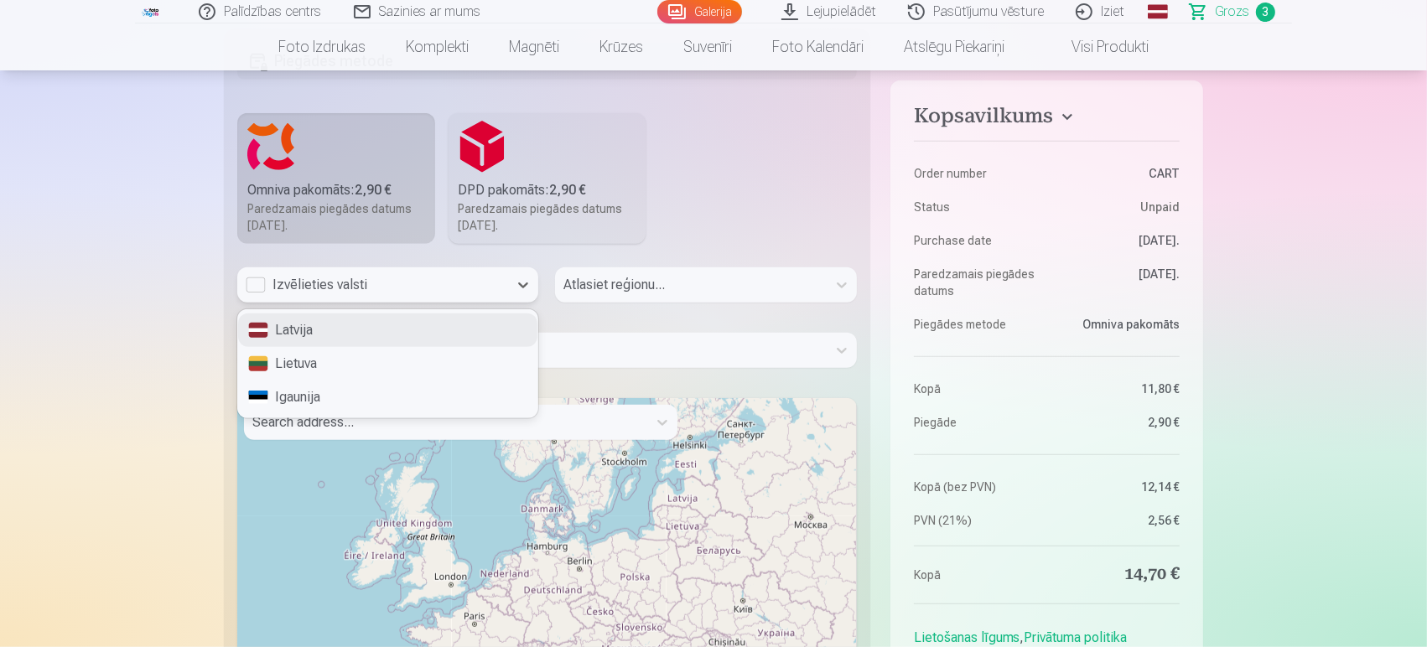
click at [336, 331] on div "Latvija" at bounding box center [387, 331] width 299 height 34
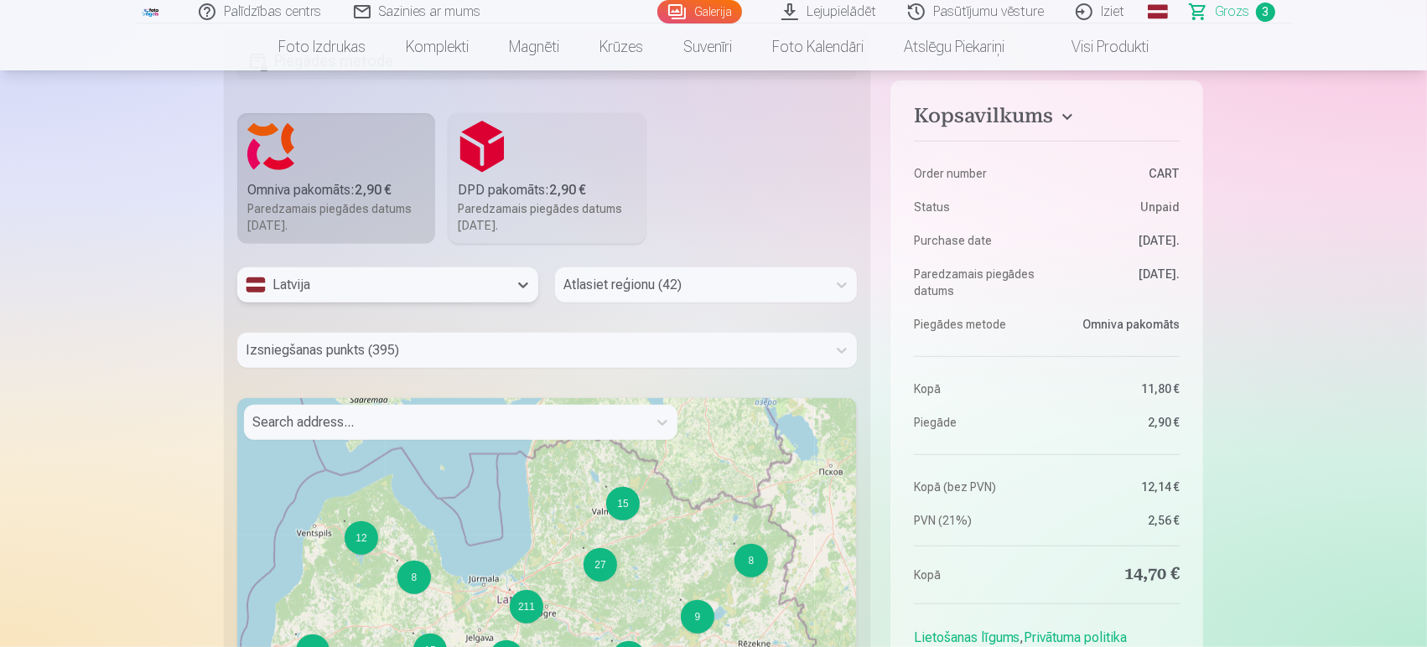
click at [710, 287] on div at bounding box center [691, 284] width 254 height 23
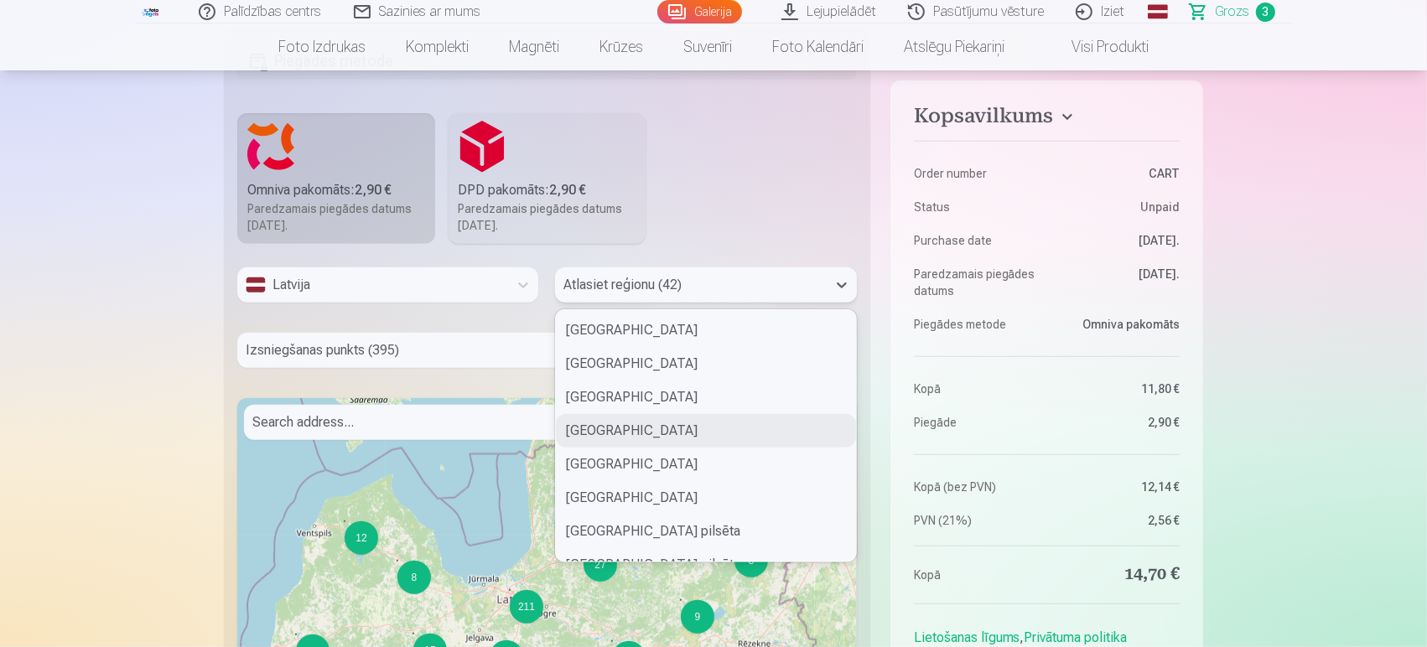
scroll to position [279, 0]
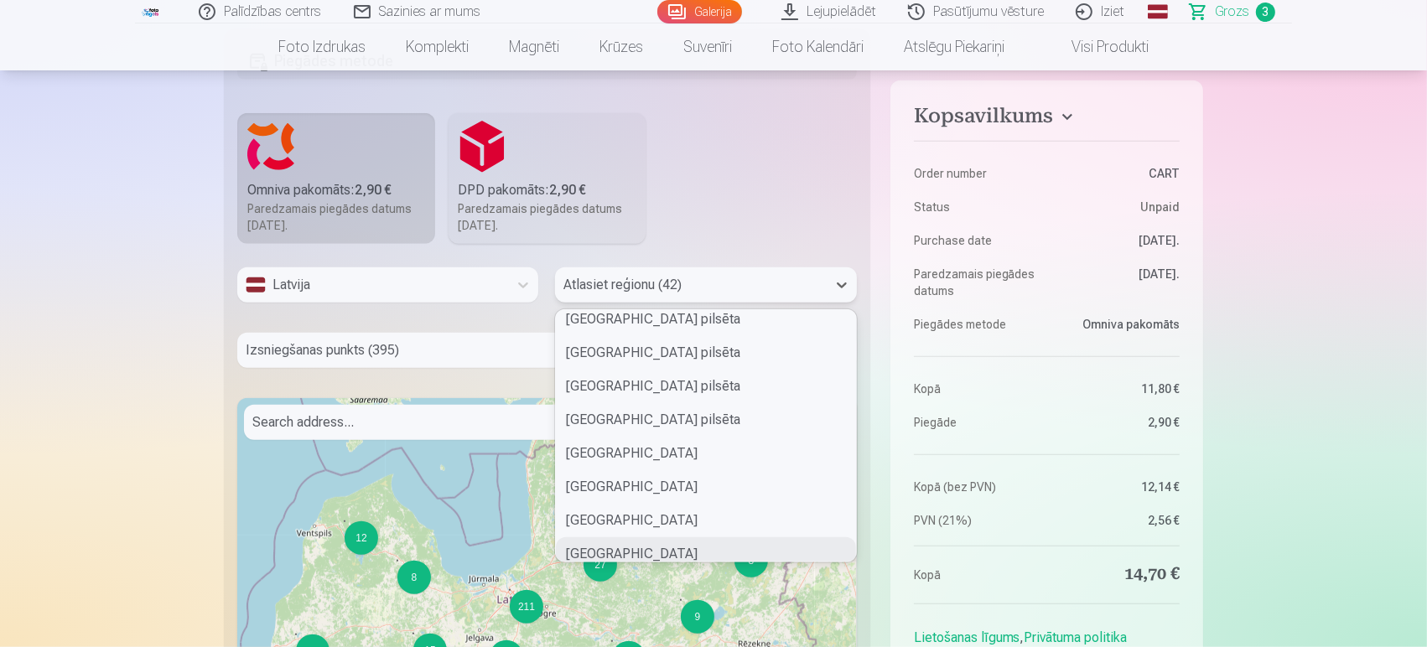
click at [664, 542] on div "Talsu novads" at bounding box center [705, 555] width 299 height 34
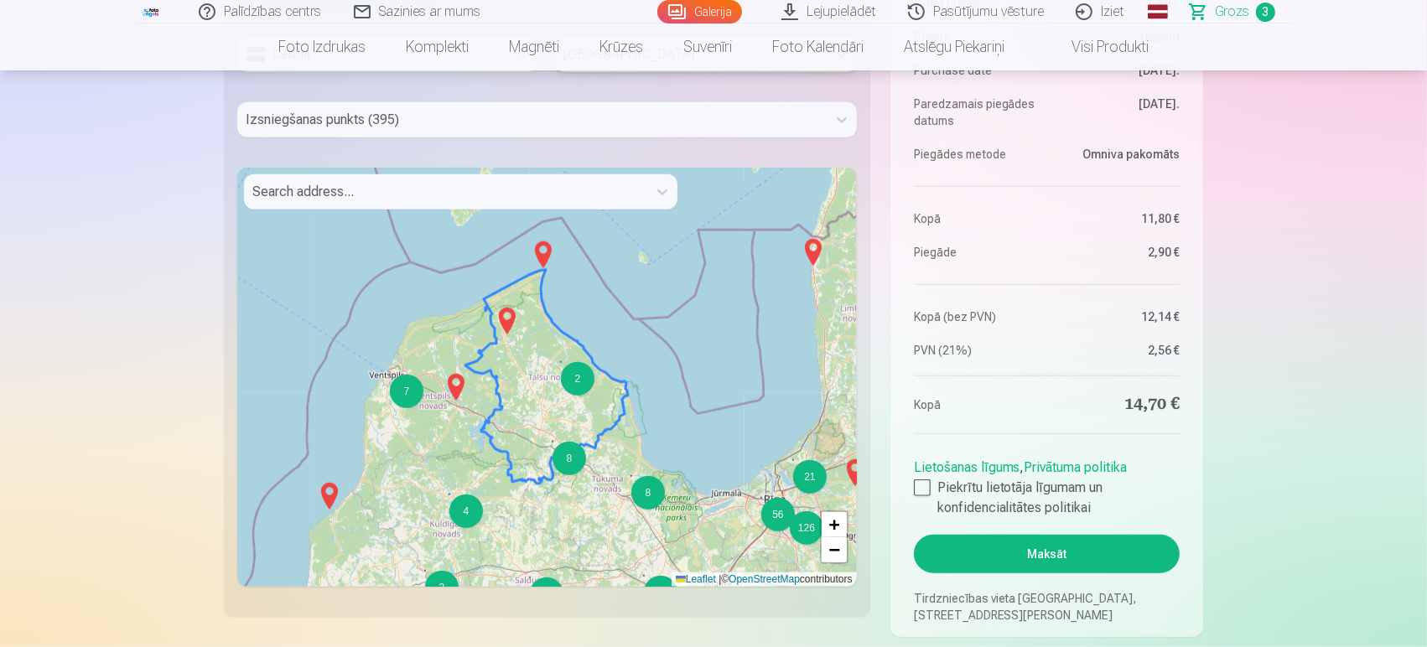
scroll to position [1490, 0]
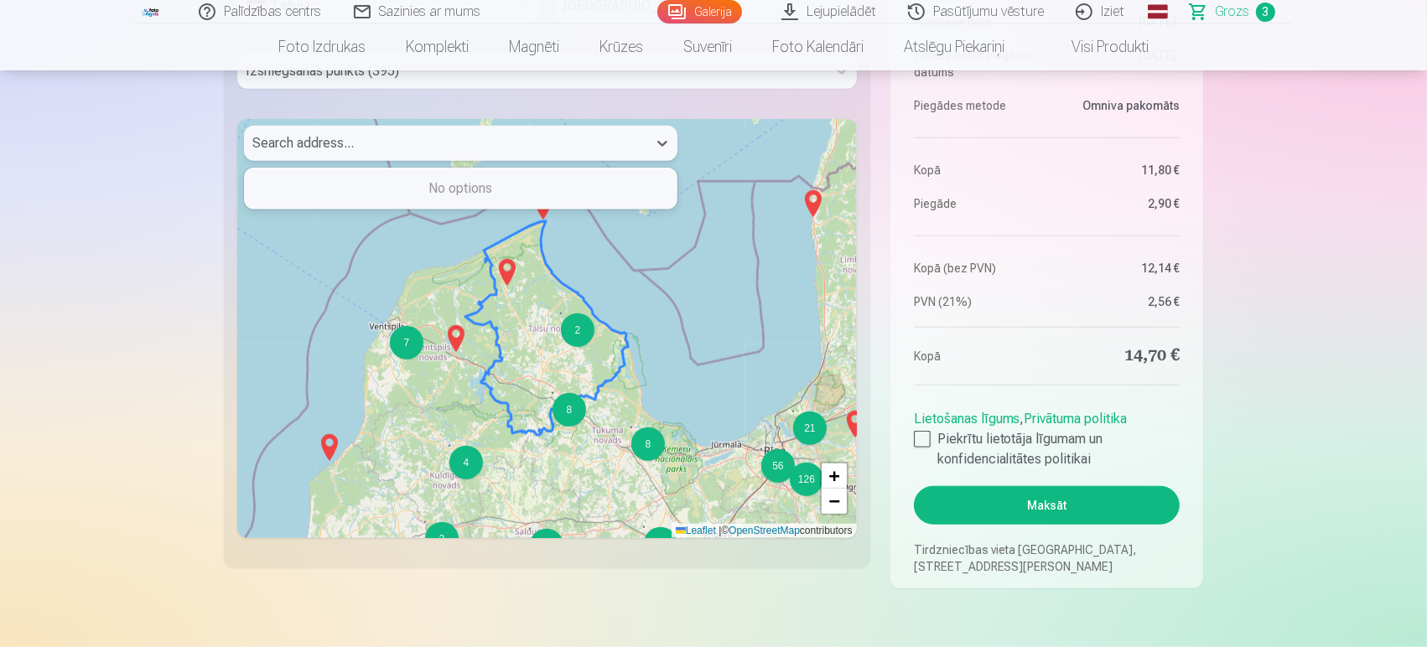
click at [386, 154] on div "Search address..." at bounding box center [445, 143] width 403 height 35
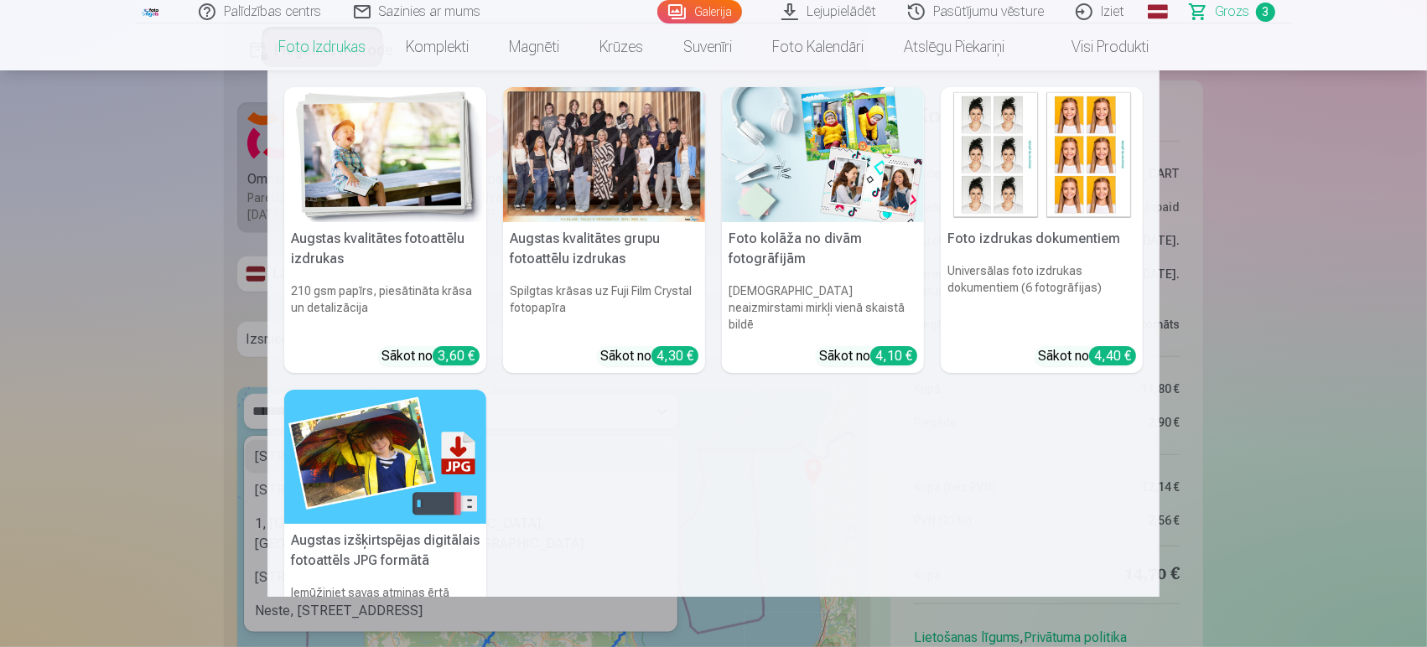
scroll to position [932, 0]
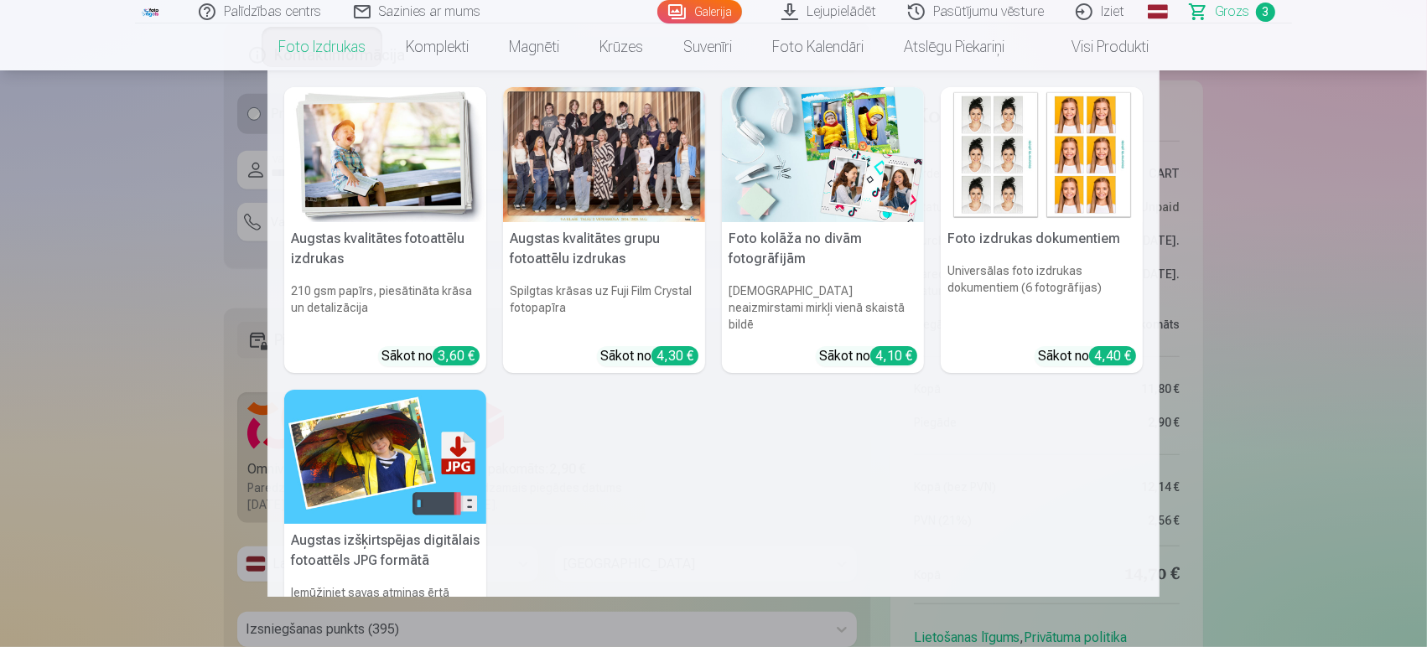
type input "**********"
click at [1283, 262] on nav "Augstas kvalitātes fotoattēlu izdrukas 210 gsm papīrs, piesātināta krāsa un det…" at bounding box center [713, 333] width 1427 height 527
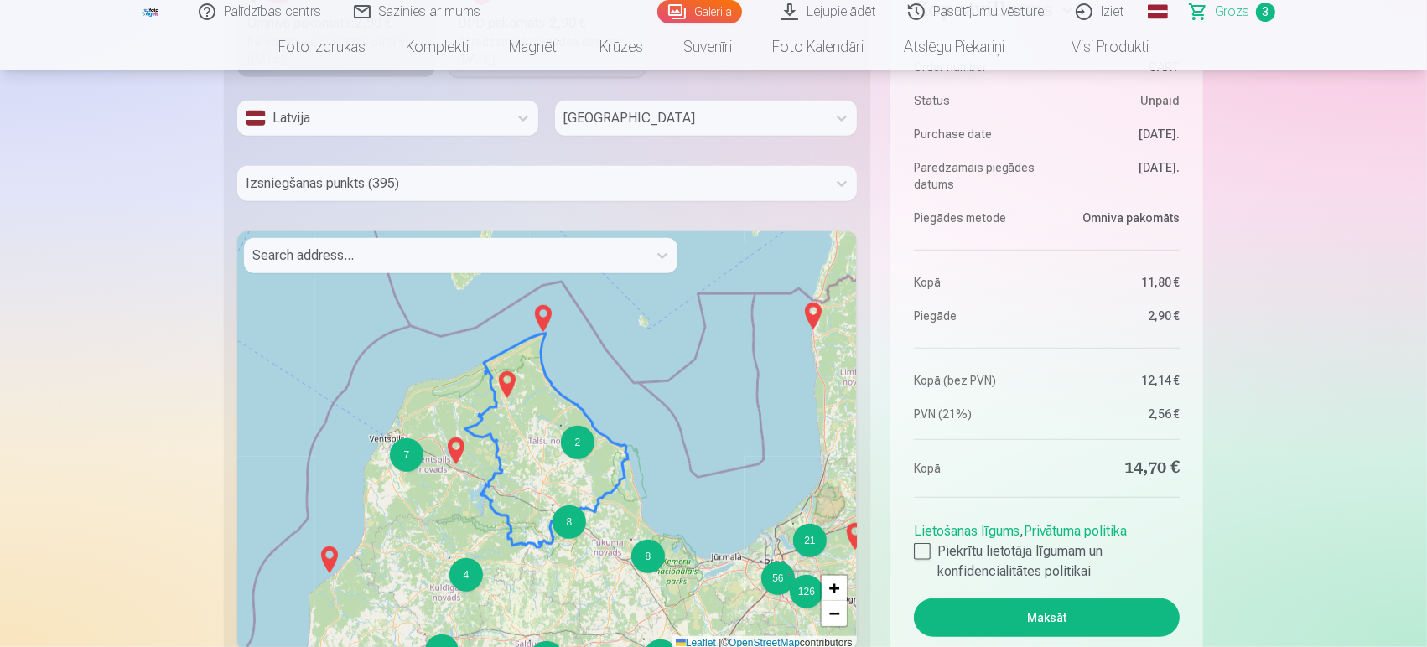
scroll to position [1397, 0]
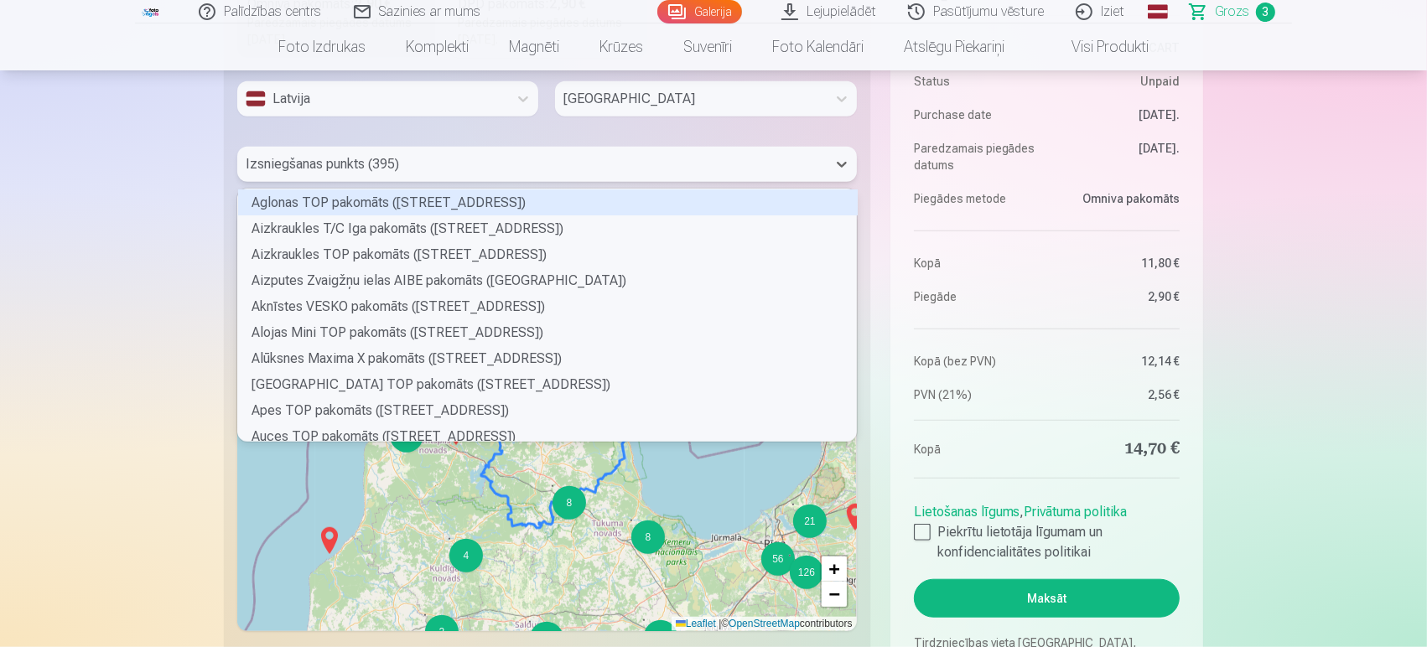
click at [511, 177] on div "Izsniegšanas punkts (395)" at bounding box center [531, 164] width 589 height 35
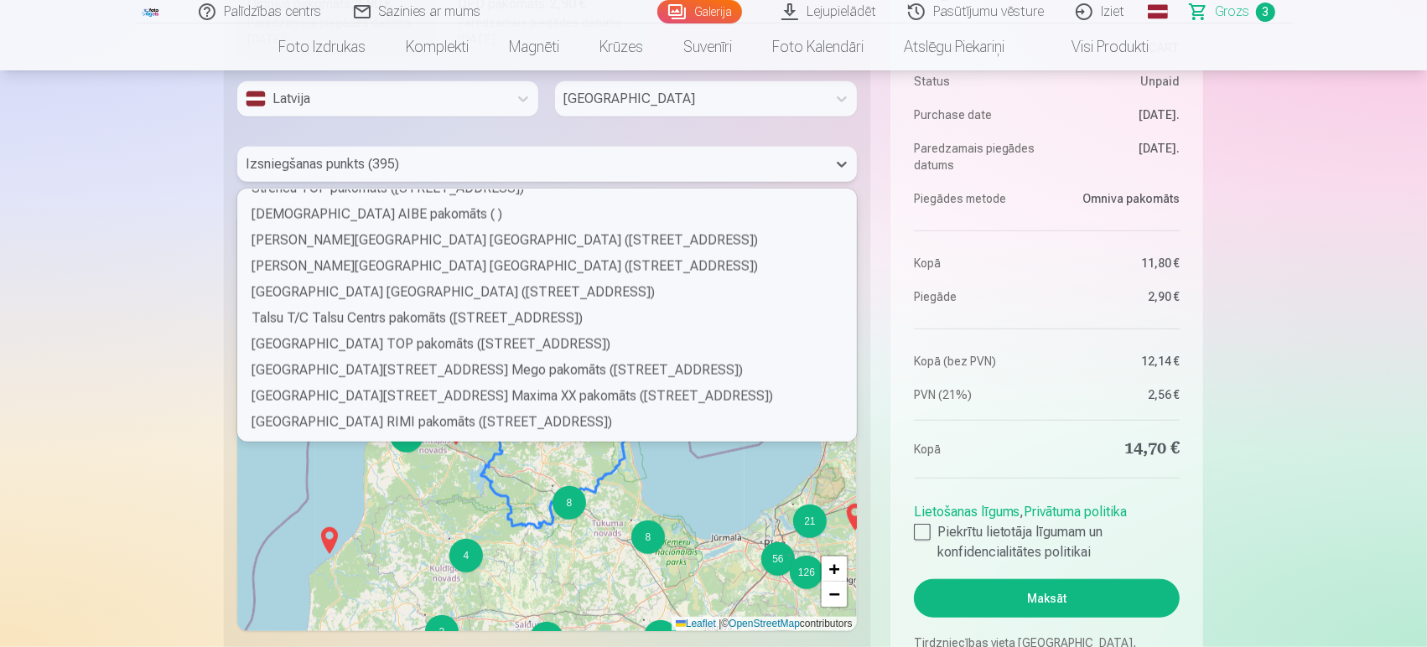
scroll to position [8898, 0]
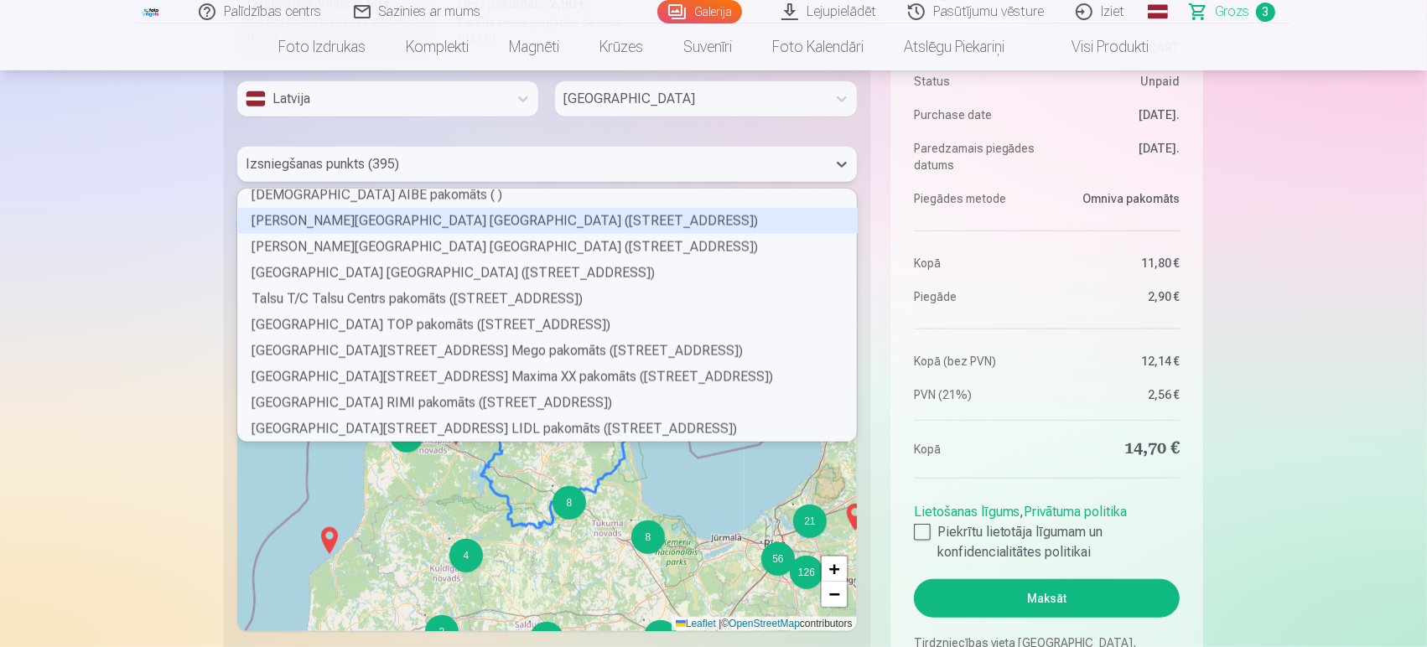
click at [543, 213] on div "Talsu Dundagas ielas Citro pakomāts (Dundagas iela 21)" at bounding box center [548, 221] width 620 height 26
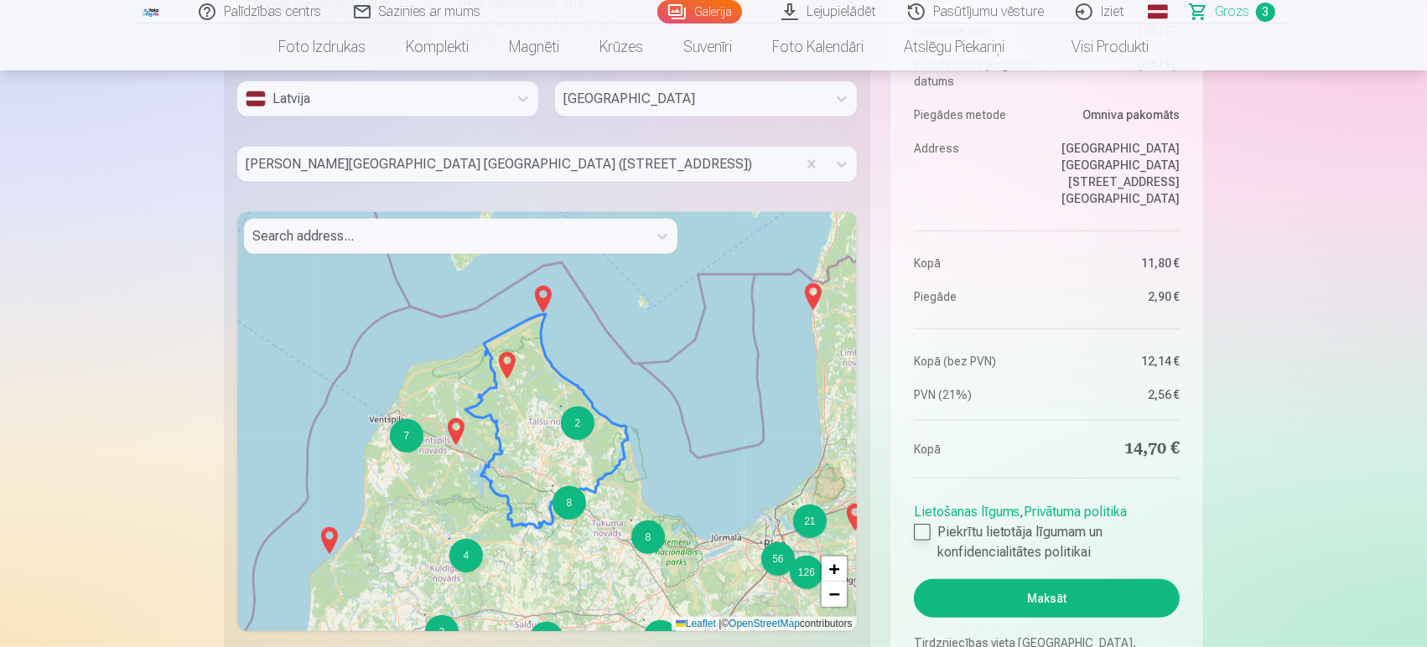
click at [918, 532] on div at bounding box center [922, 532] width 17 height 17
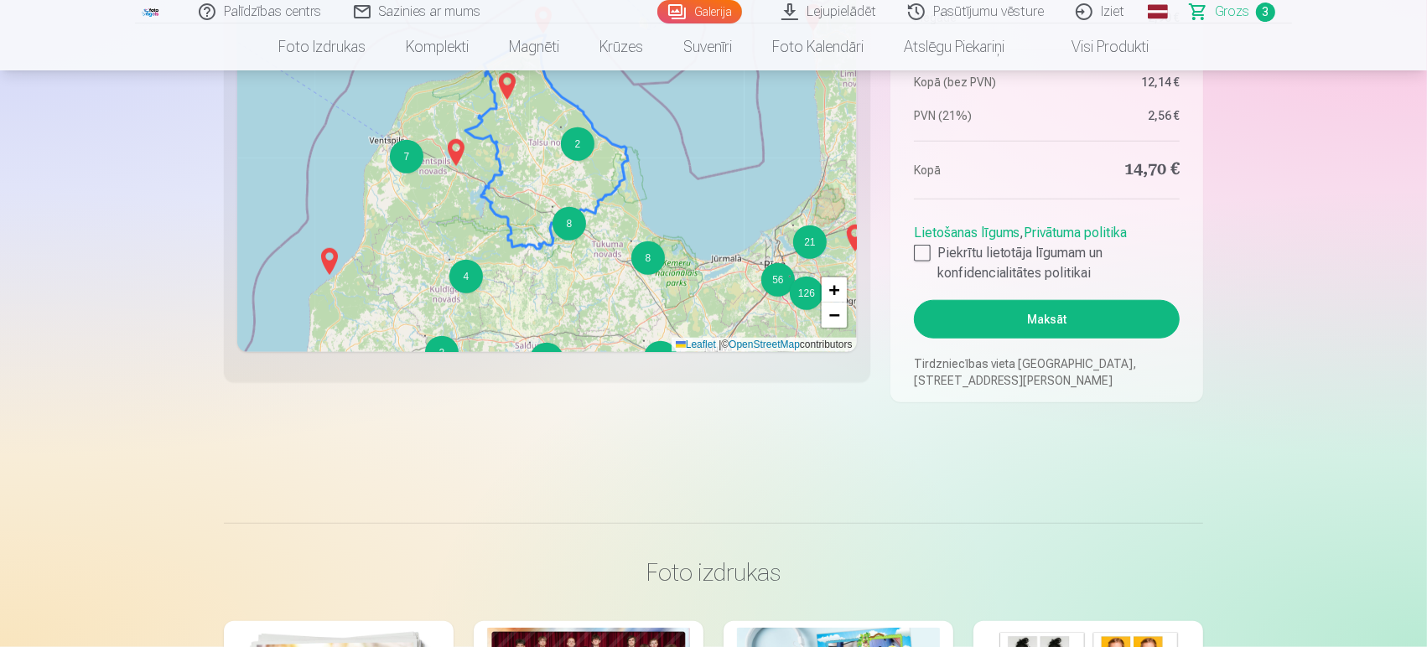
scroll to position [1677, 0]
click at [1040, 317] on button "Maksāt" at bounding box center [1047, 318] width 266 height 39
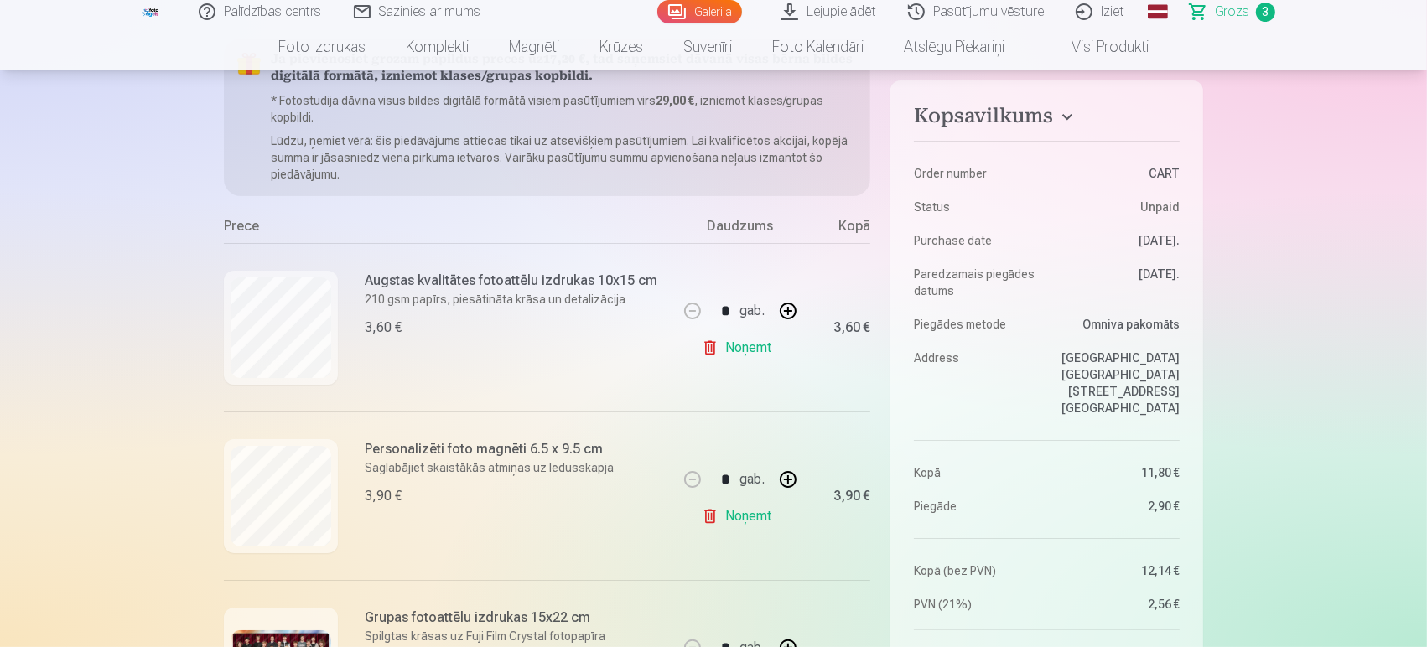
scroll to position [745, 0]
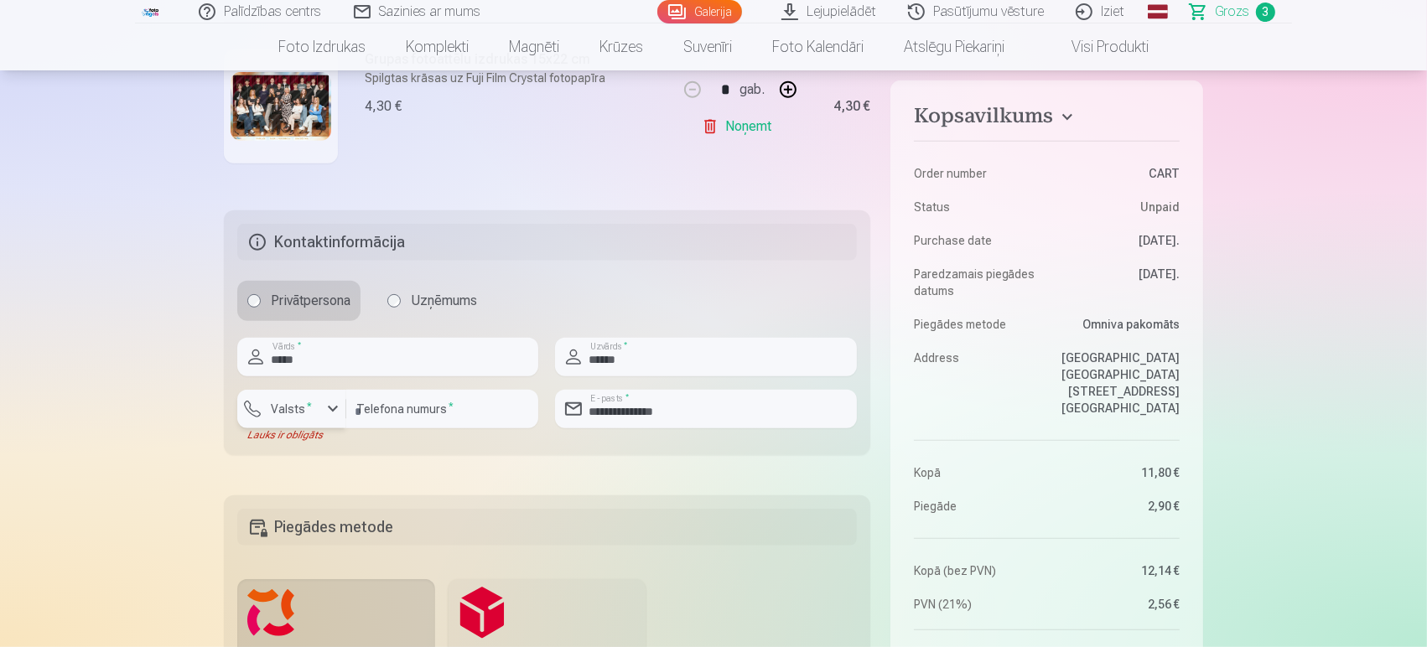
click at [334, 408] on div "button" at bounding box center [333, 409] width 20 height 20
click at [351, 454] on li "+371 Latvija" at bounding box center [310, 449] width 119 height 34
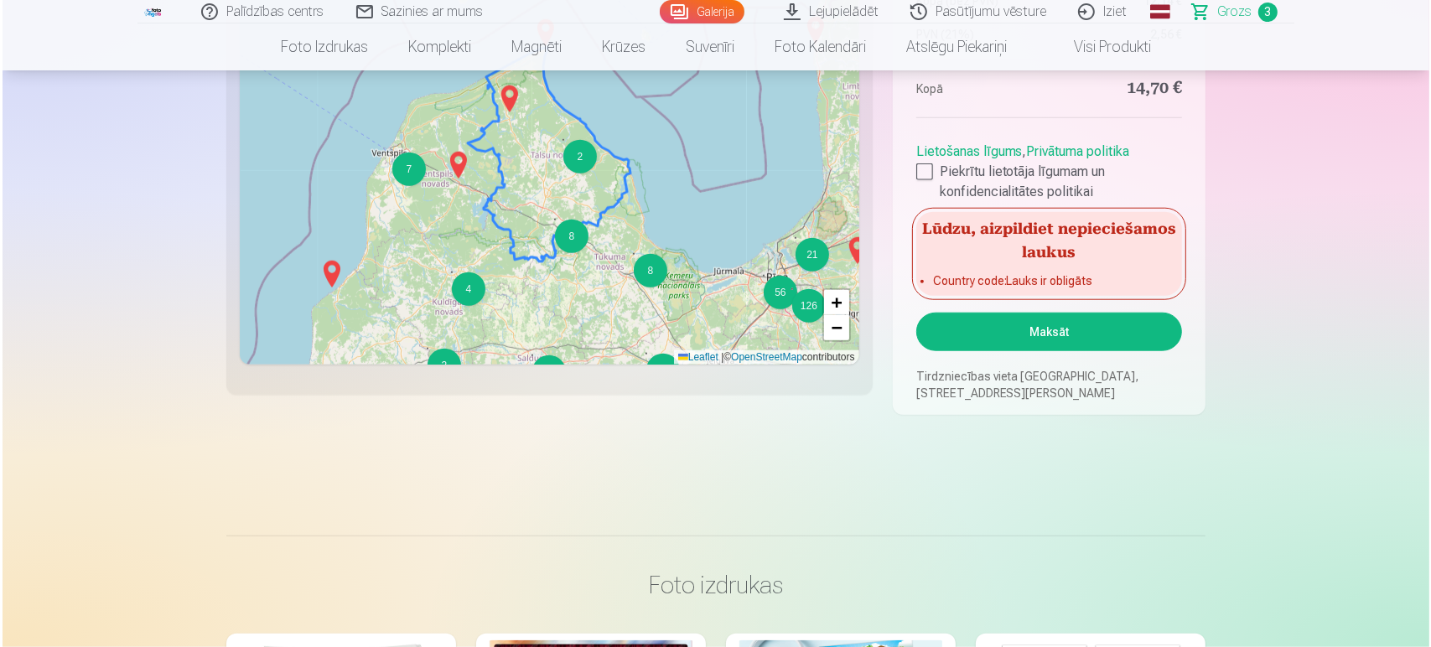
scroll to position [1677, 0]
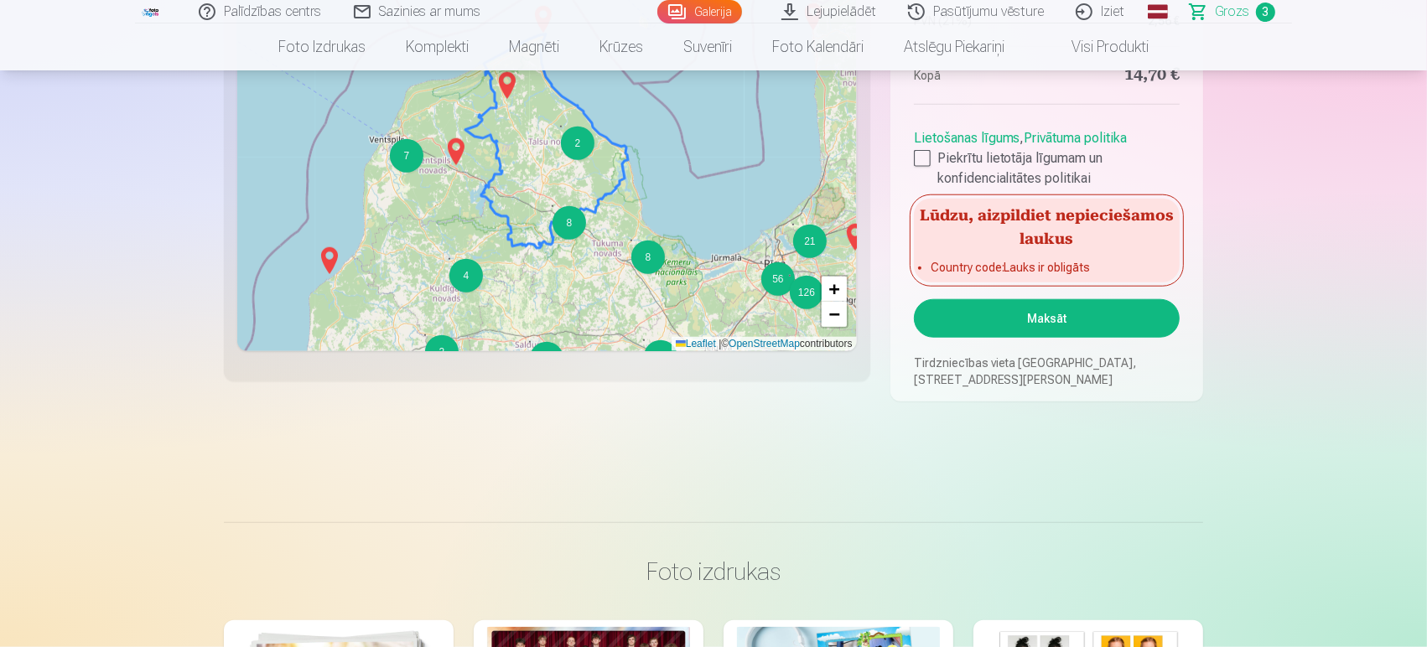
click at [1060, 318] on button "Maksāt" at bounding box center [1047, 318] width 266 height 39
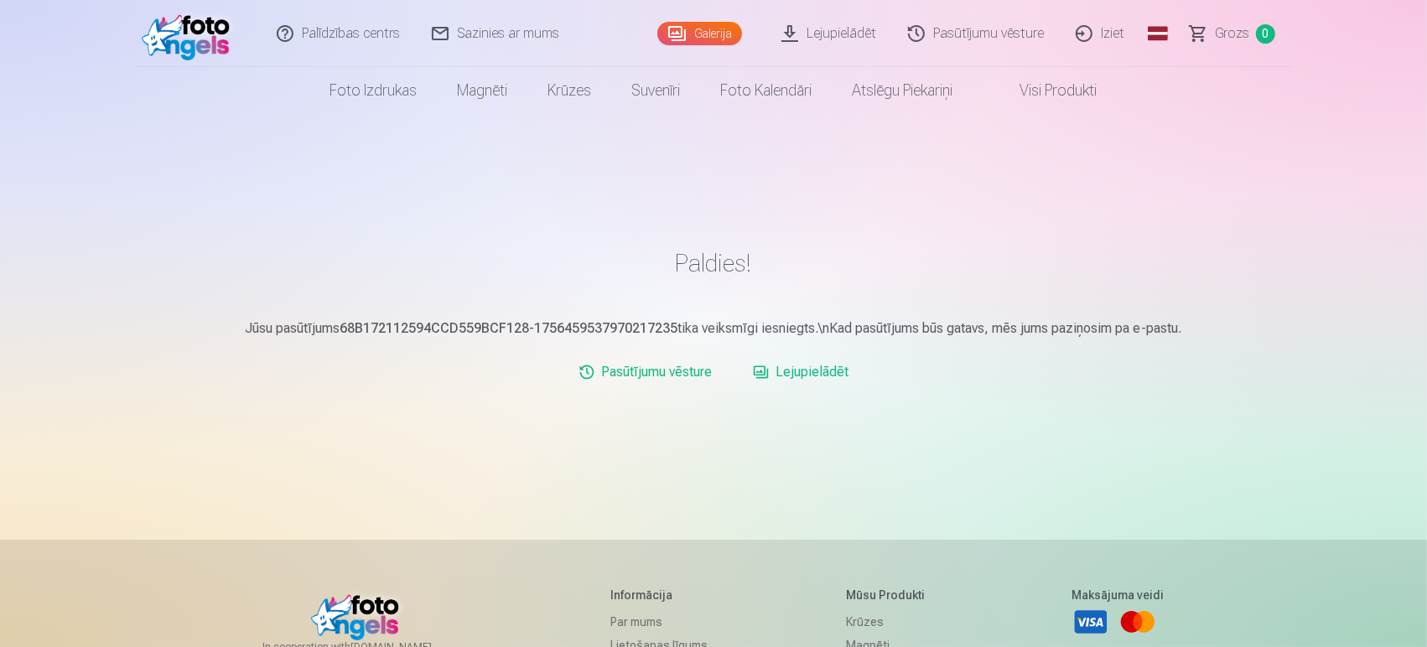
click at [1113, 36] on link "Iziet" at bounding box center [1101, 33] width 80 height 67
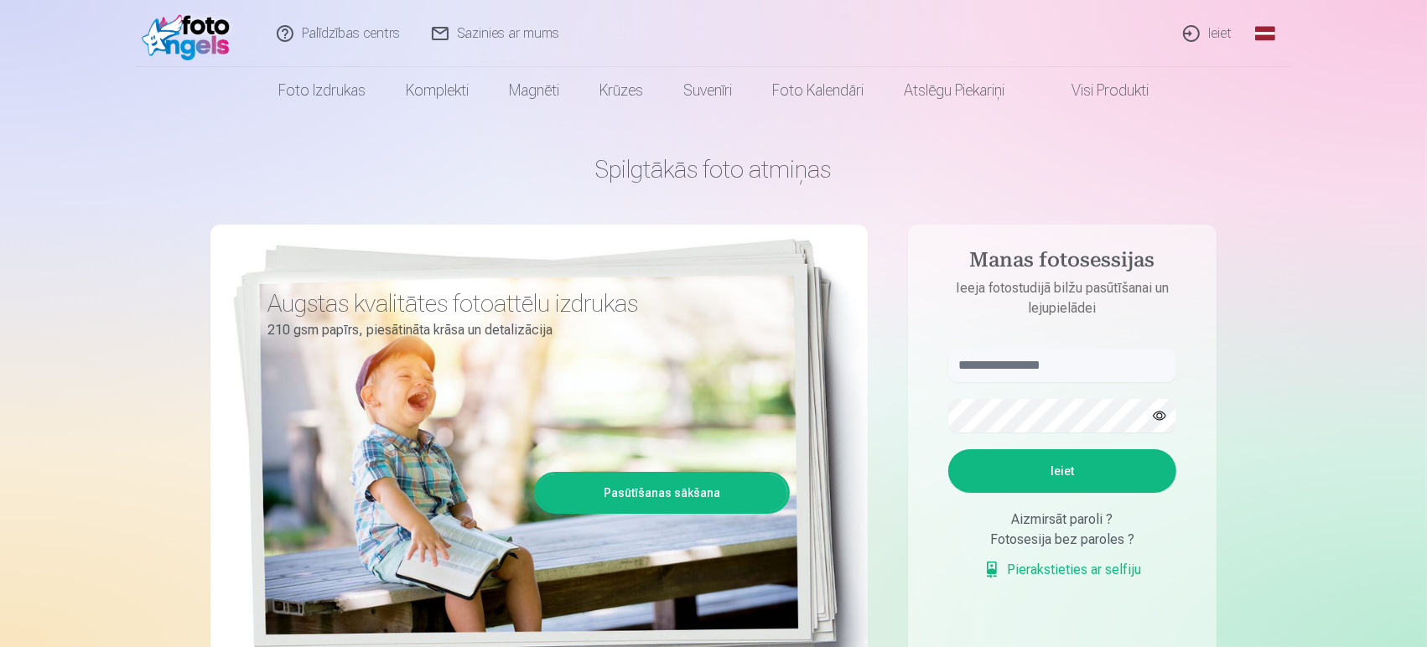
click at [1230, 32] on link "Ieiet" at bounding box center [1208, 33] width 80 height 67
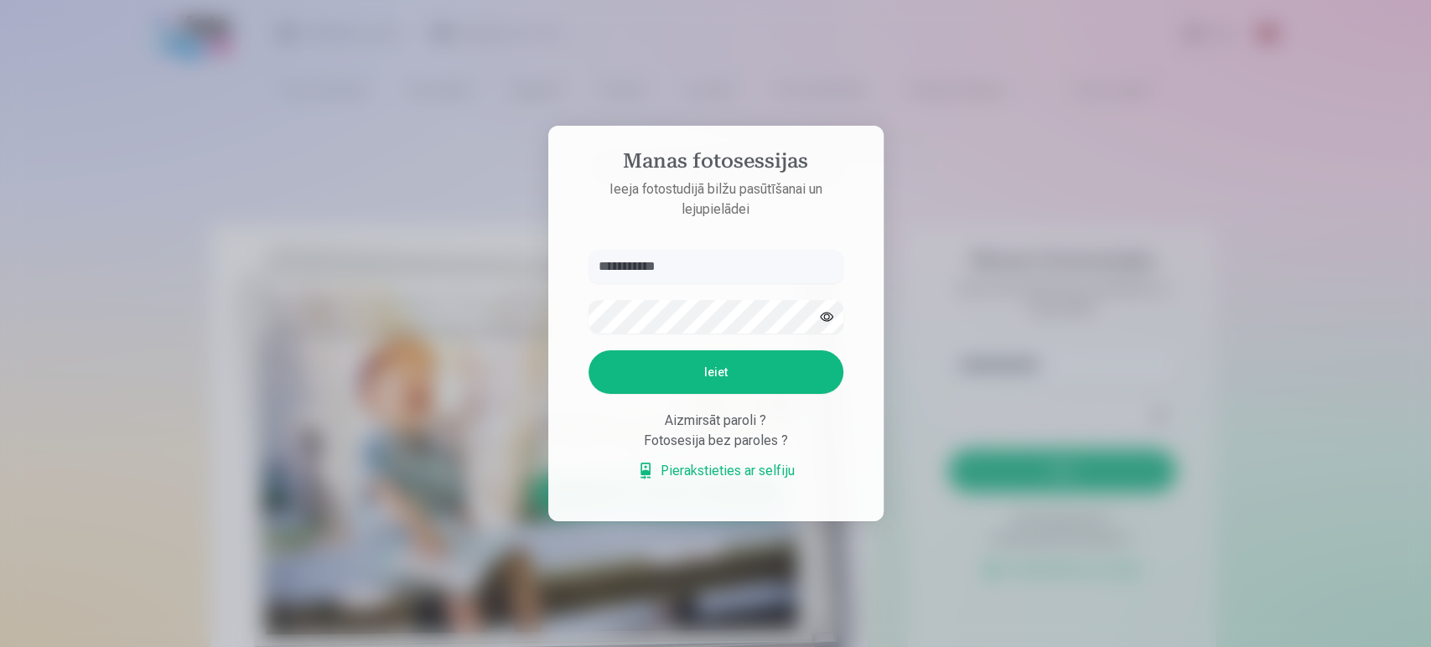
type input "**********"
click at [705, 373] on button "Ieiet" at bounding box center [716, 373] width 255 height 44
click at [565, 307] on aside "**********" at bounding box center [715, 324] width 335 height 396
click at [730, 374] on button "Ieiet" at bounding box center [716, 373] width 255 height 44
click at [826, 301] on button "button" at bounding box center [827, 317] width 32 height 32
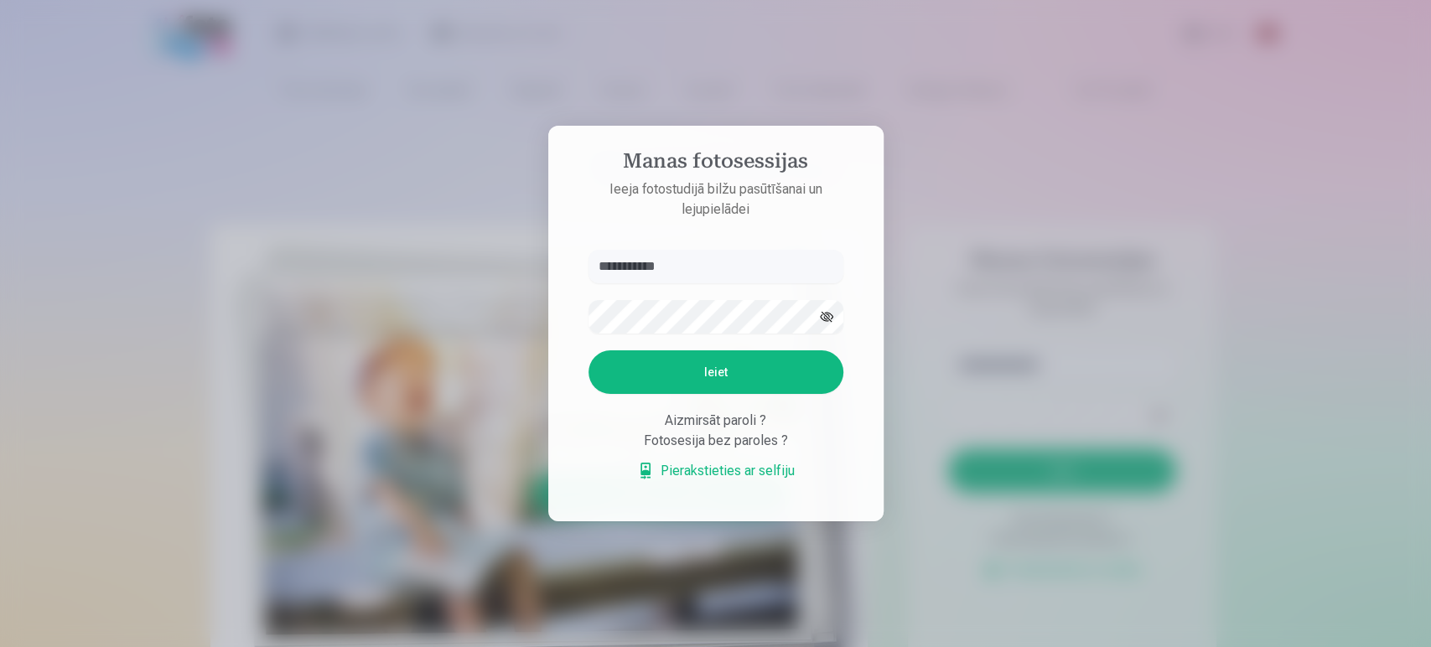
click at [1081, 189] on div at bounding box center [715, 323] width 1431 height 647
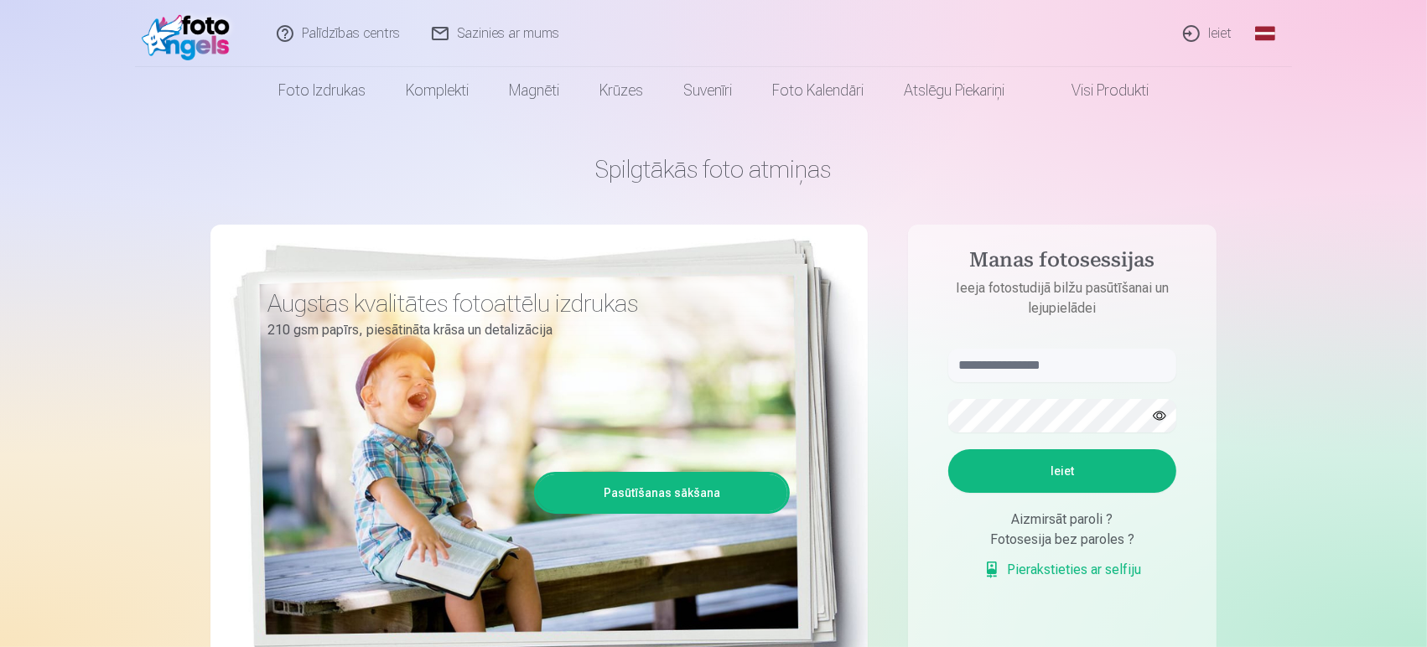
click at [523, 37] on link "Sazinies ar mums" at bounding box center [496, 33] width 159 height 67
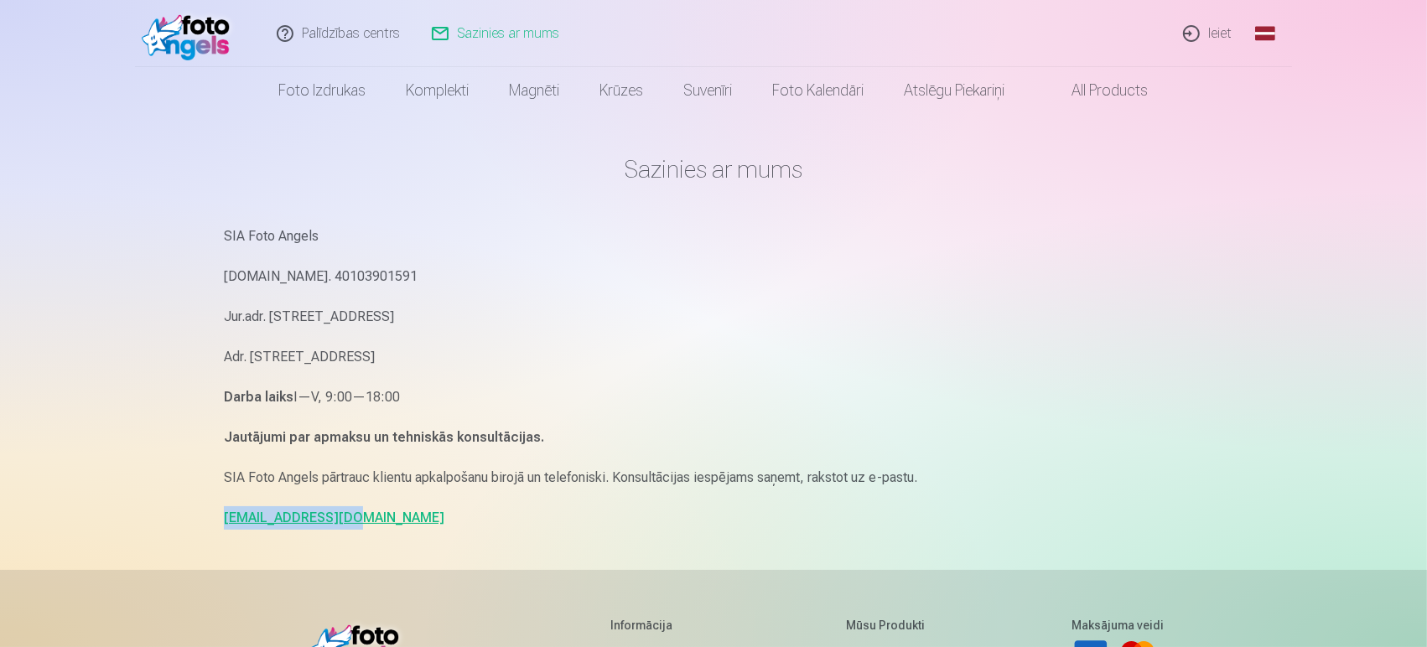
drag, startPoint x: 389, startPoint y: 522, endPoint x: 215, endPoint y: 517, distance: 174.5
click at [215, 517] on div "Sazinies ar mums SIA Foto Angels [DOMAIN_NAME]. 40103901591 Jur.adr. [STREET_AD…" at bounding box center [713, 515] width 1006 height 1031
copy link "[EMAIL_ADDRESS][DOMAIN_NAME]"
